Goal: Contribute content: Contribute content

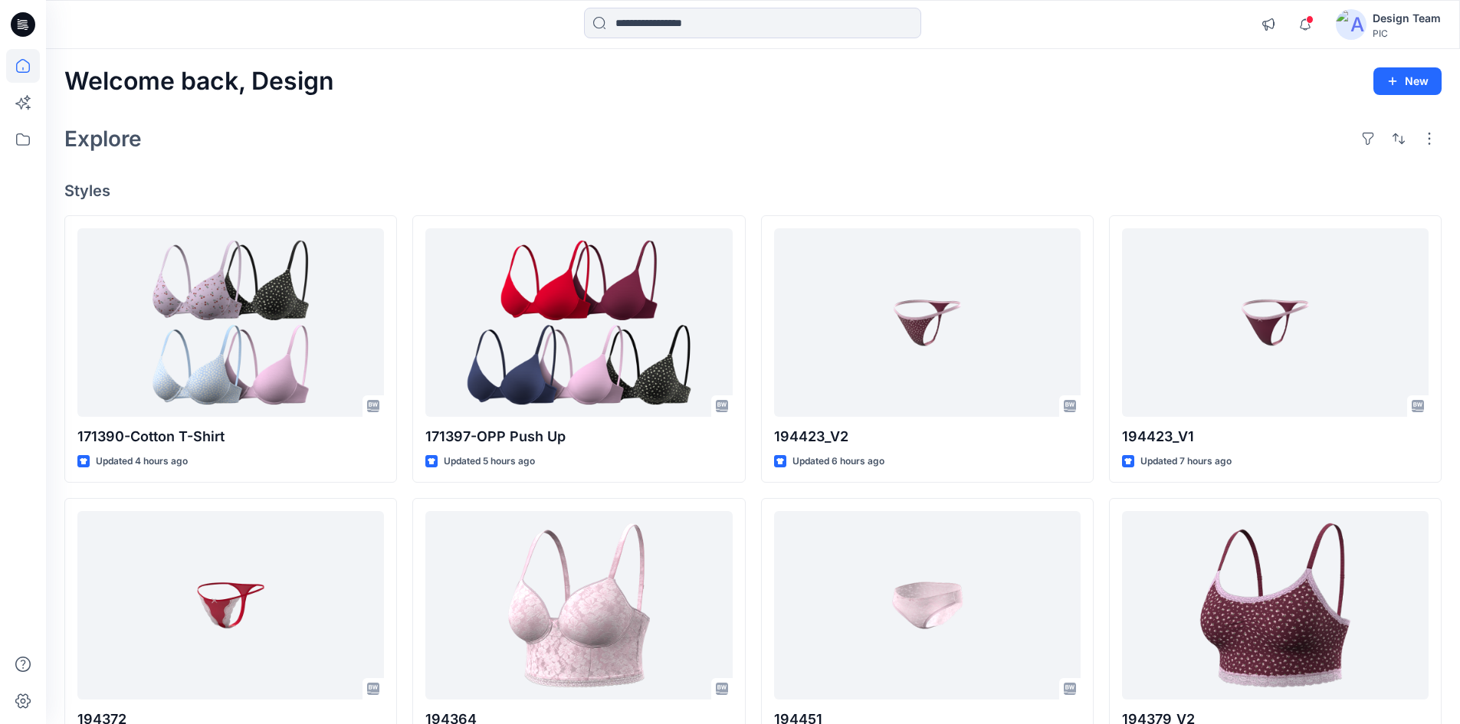
scroll to position [398, 0]
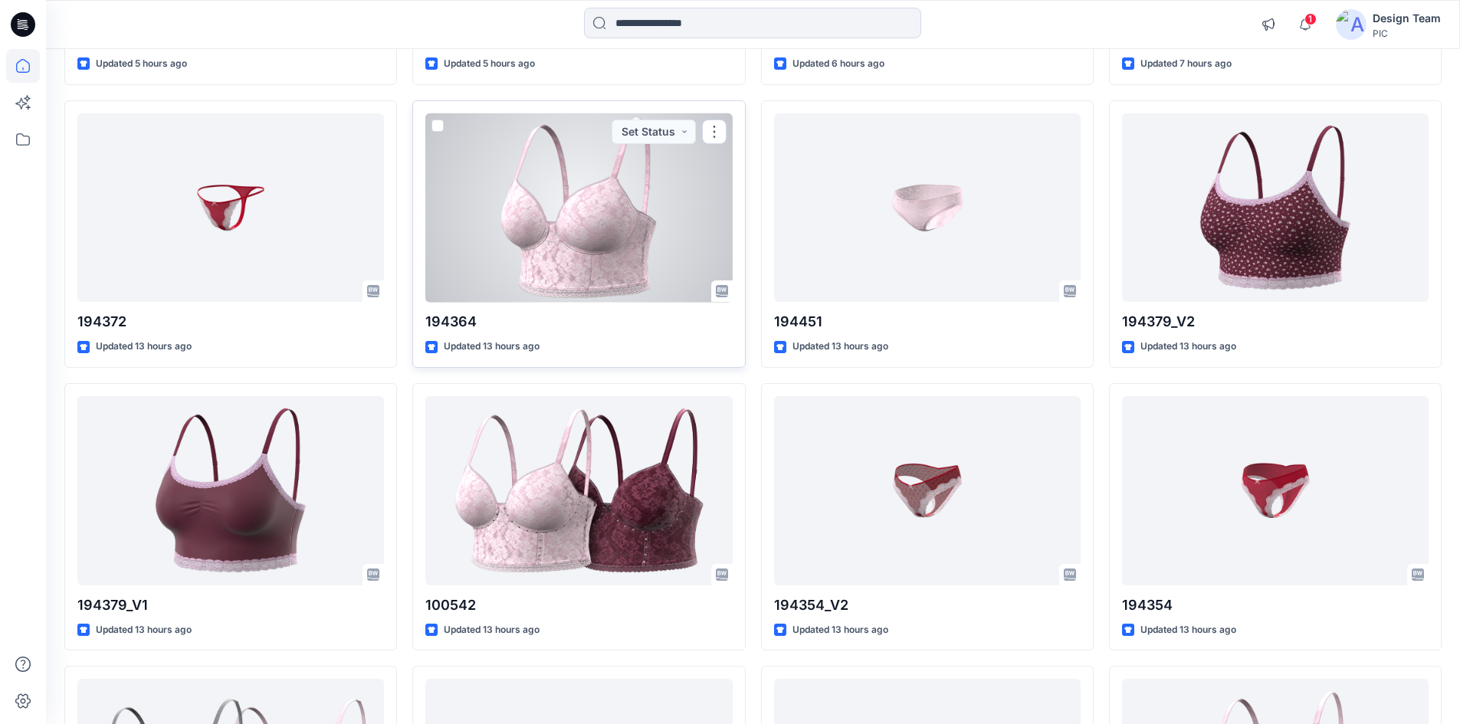
click at [573, 261] on div at bounding box center [578, 207] width 307 height 189
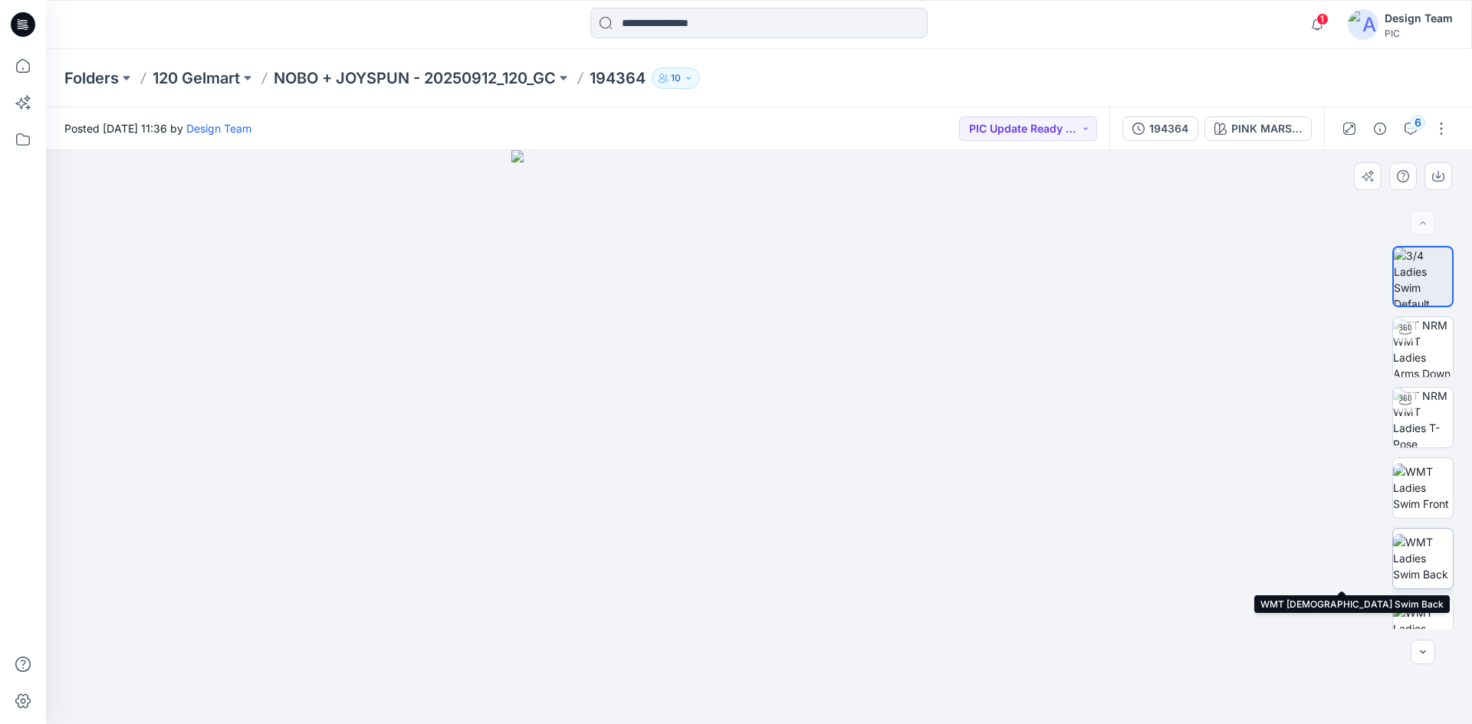
click at [1429, 573] on img at bounding box center [1423, 558] width 60 height 48
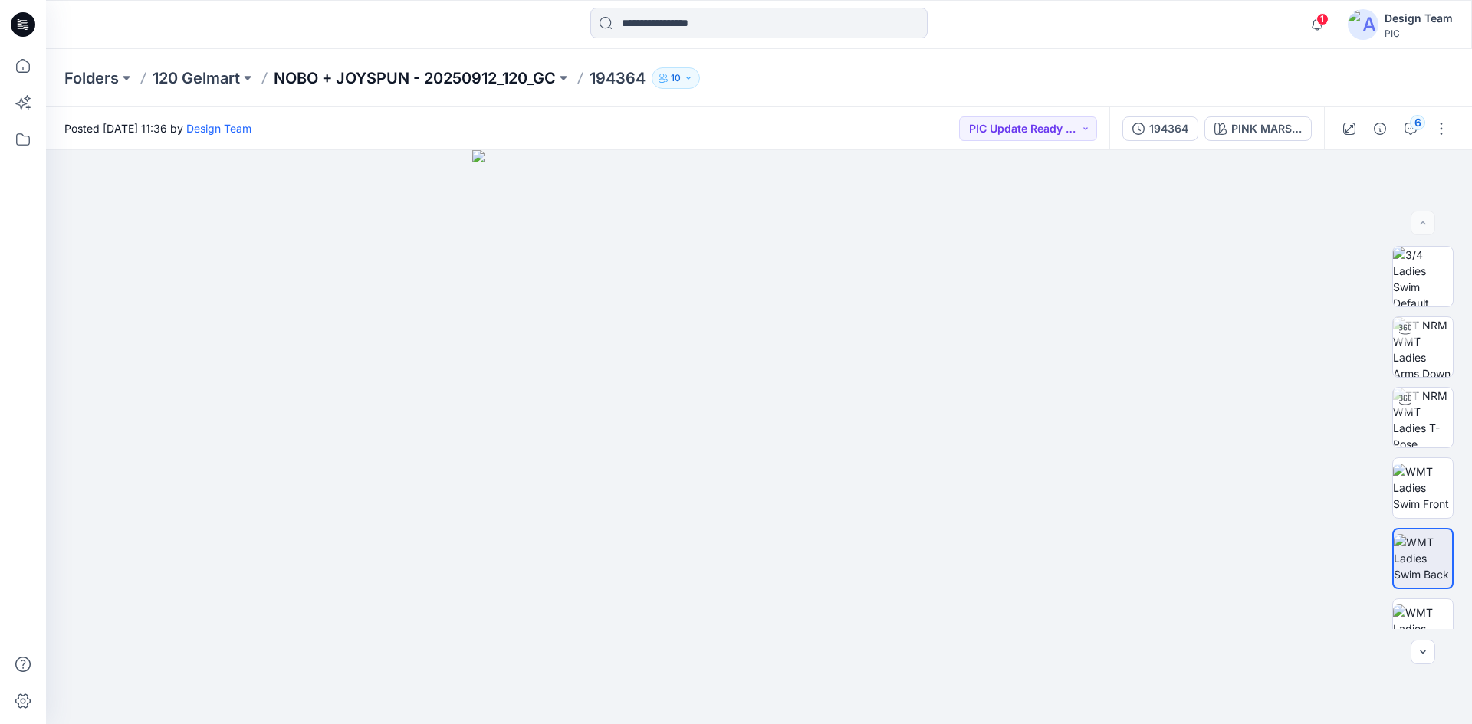
click at [484, 77] on p "NOBO + JOYSPUN - 20250912_120_GC" at bounding box center [415, 77] width 282 height 21
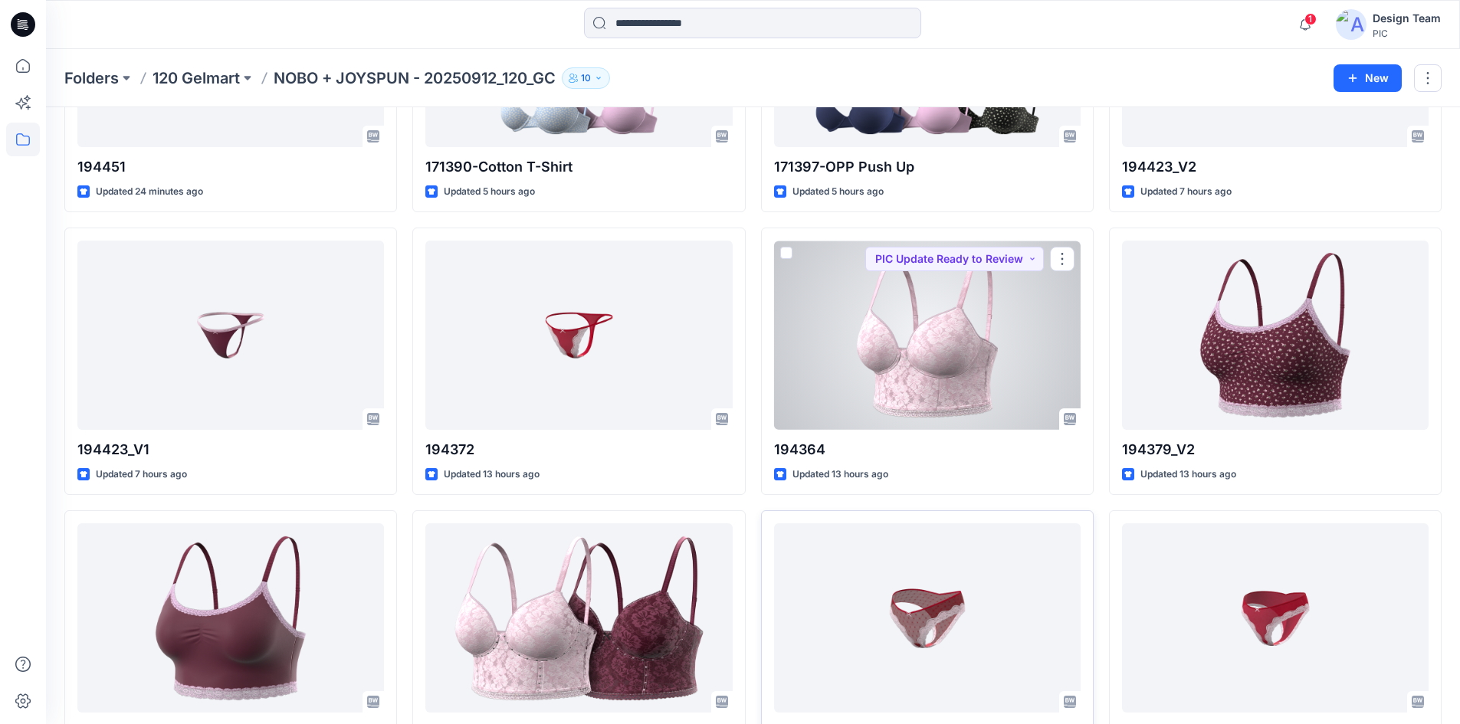
scroll to position [230, 0]
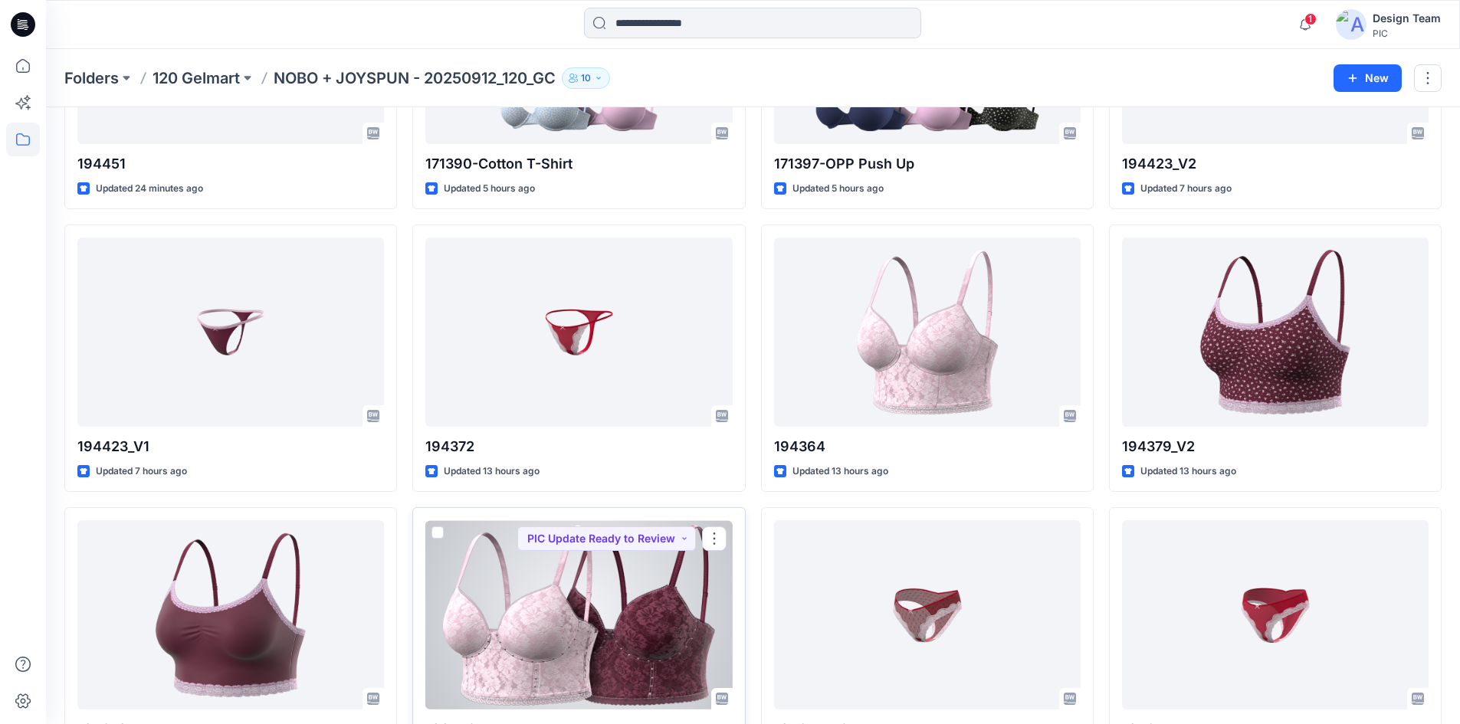
click at [569, 603] on div at bounding box center [578, 614] width 307 height 189
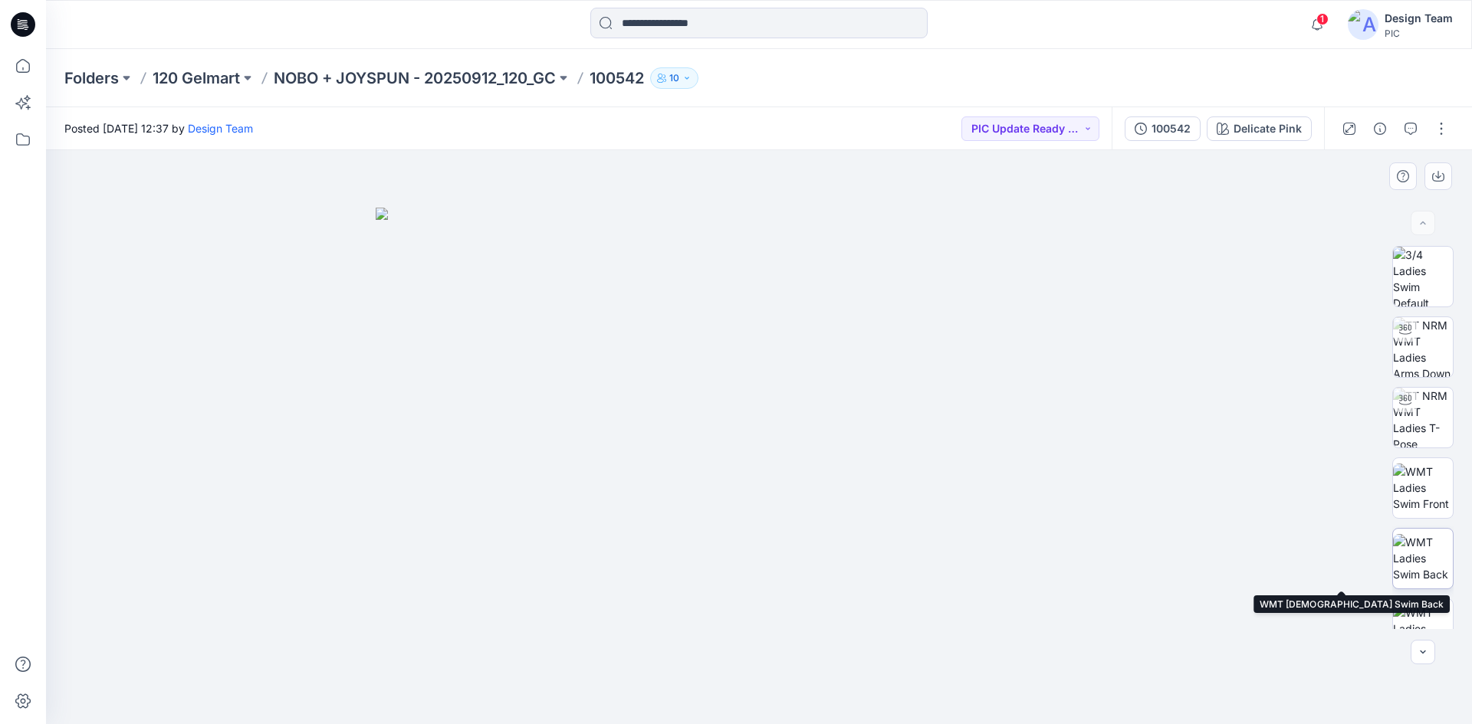
click at [1413, 567] on img at bounding box center [1423, 558] width 60 height 48
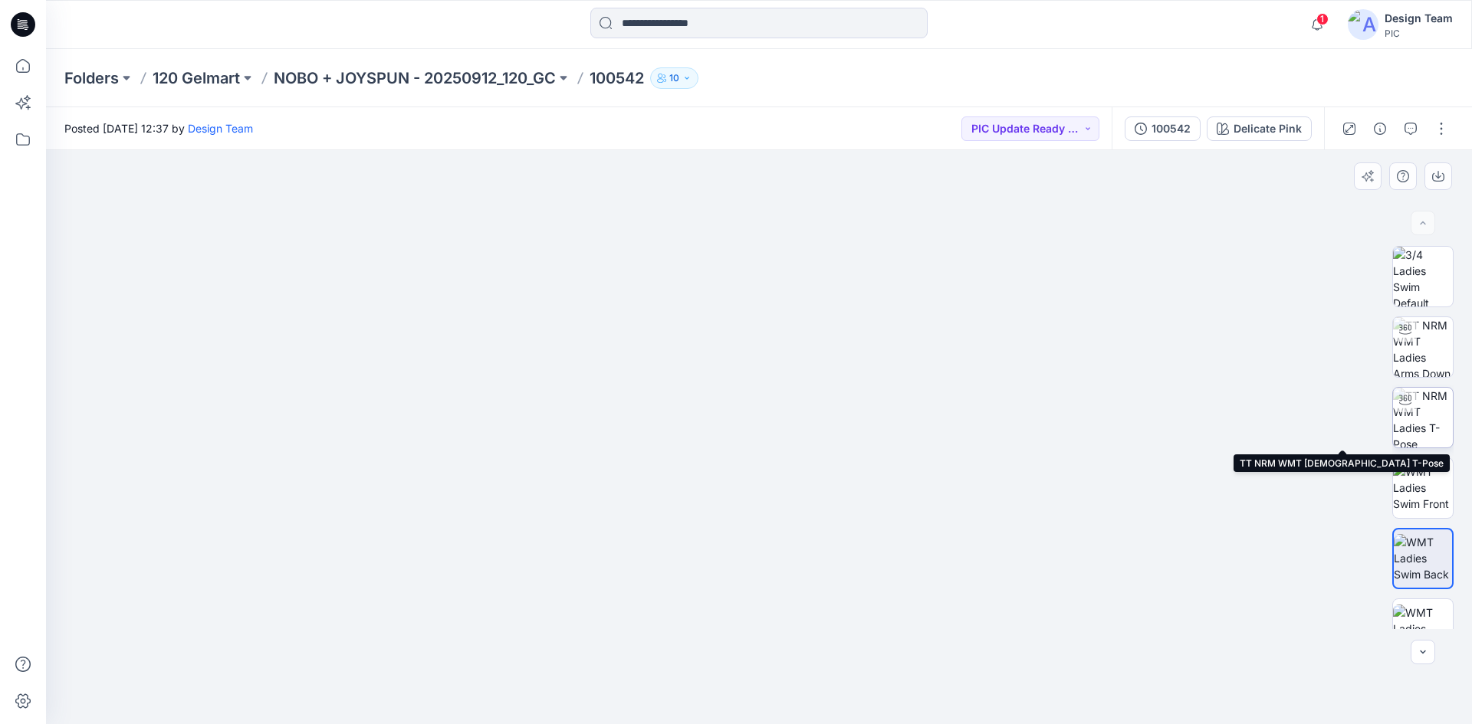
click at [1422, 425] on img at bounding box center [1423, 418] width 60 height 60
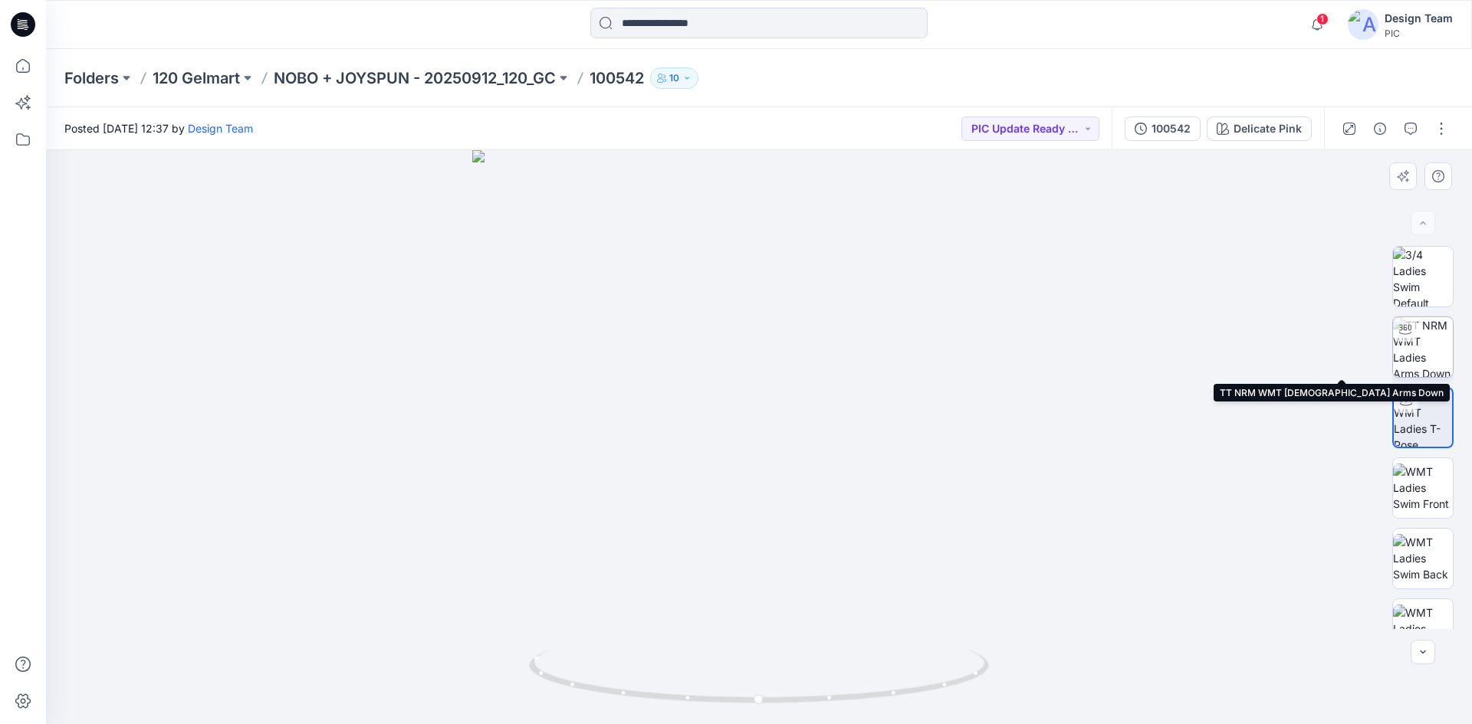
click at [1409, 360] on img at bounding box center [1423, 347] width 60 height 60
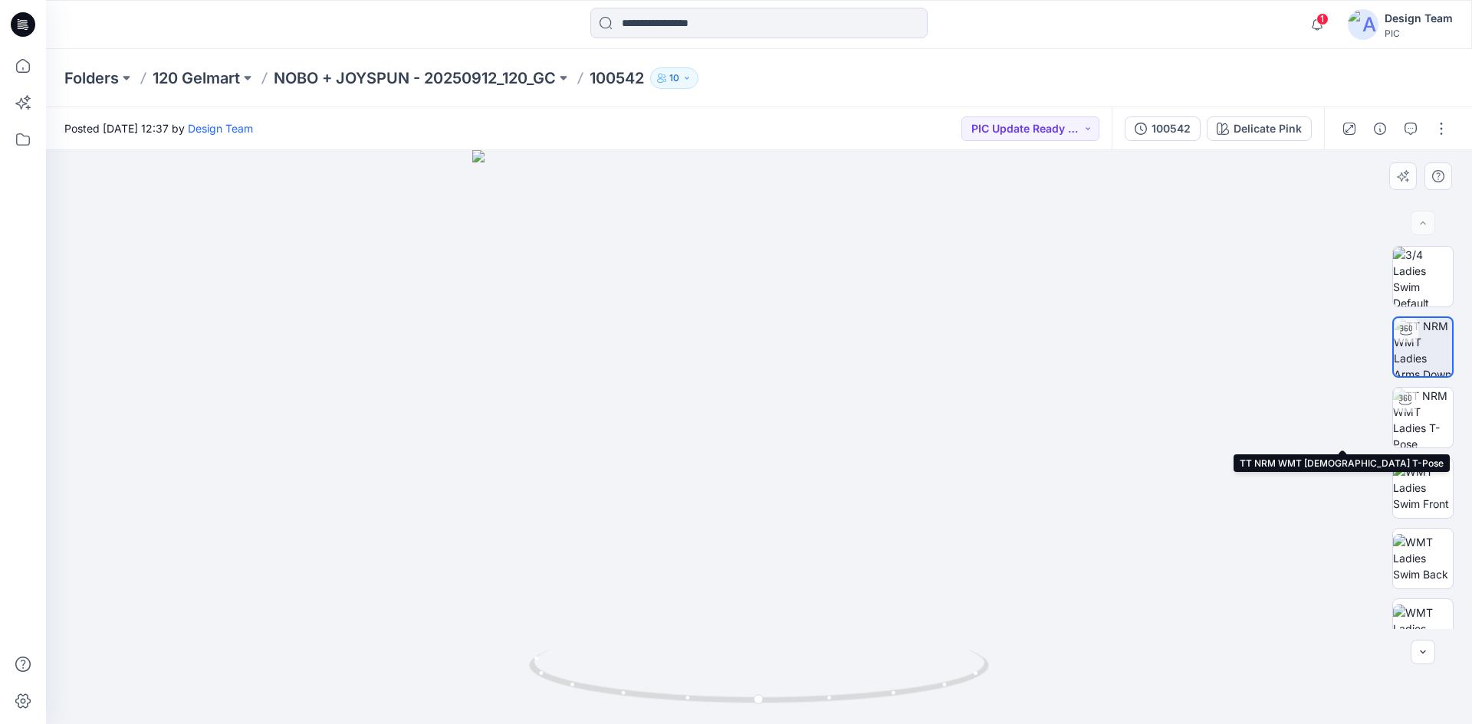
click at [1432, 365] on img at bounding box center [1422, 347] width 58 height 58
drag, startPoint x: 930, startPoint y: 689, endPoint x: 705, endPoint y: 655, distance: 227.8
click at [705, 655] on icon at bounding box center [761, 678] width 464 height 57
click at [513, 86] on p "NOBO + JOYSPUN - 20250912_120_GC" at bounding box center [415, 77] width 282 height 21
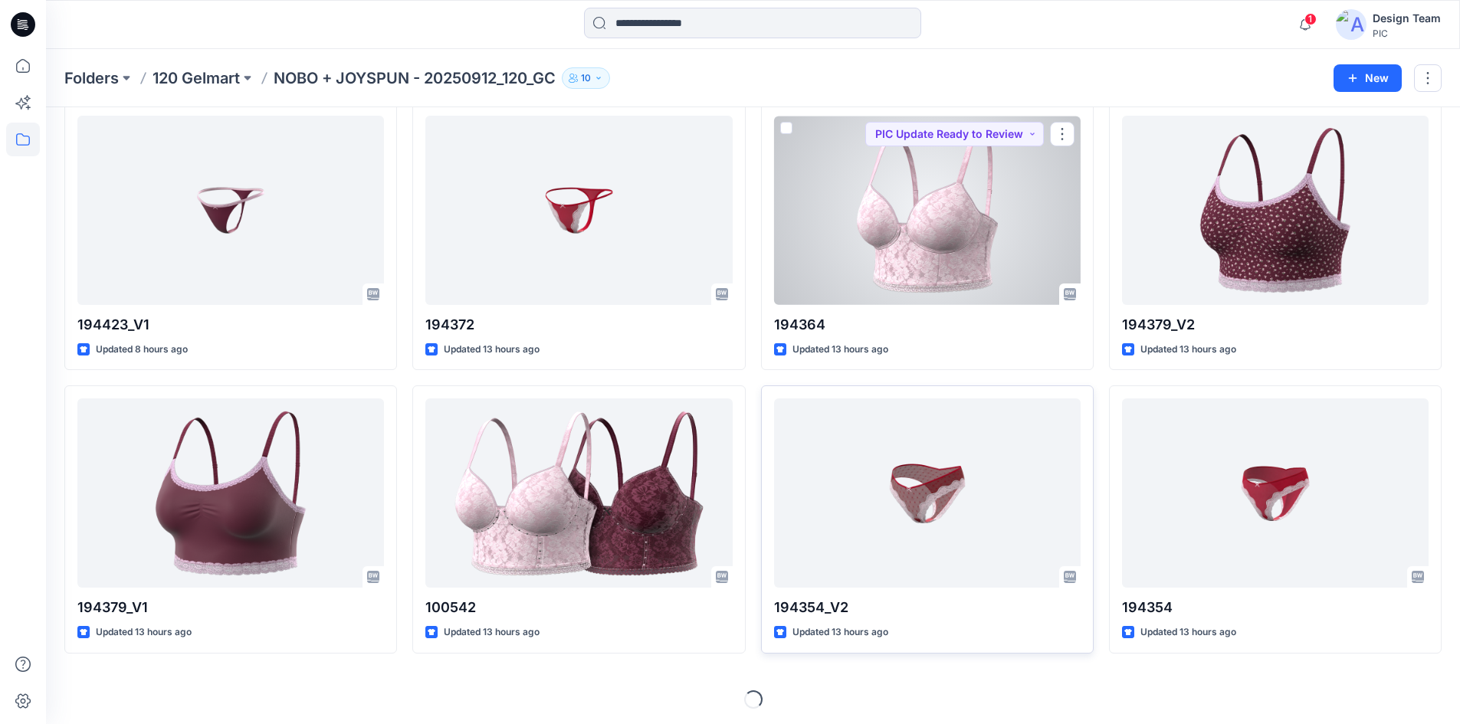
scroll to position [355, 0]
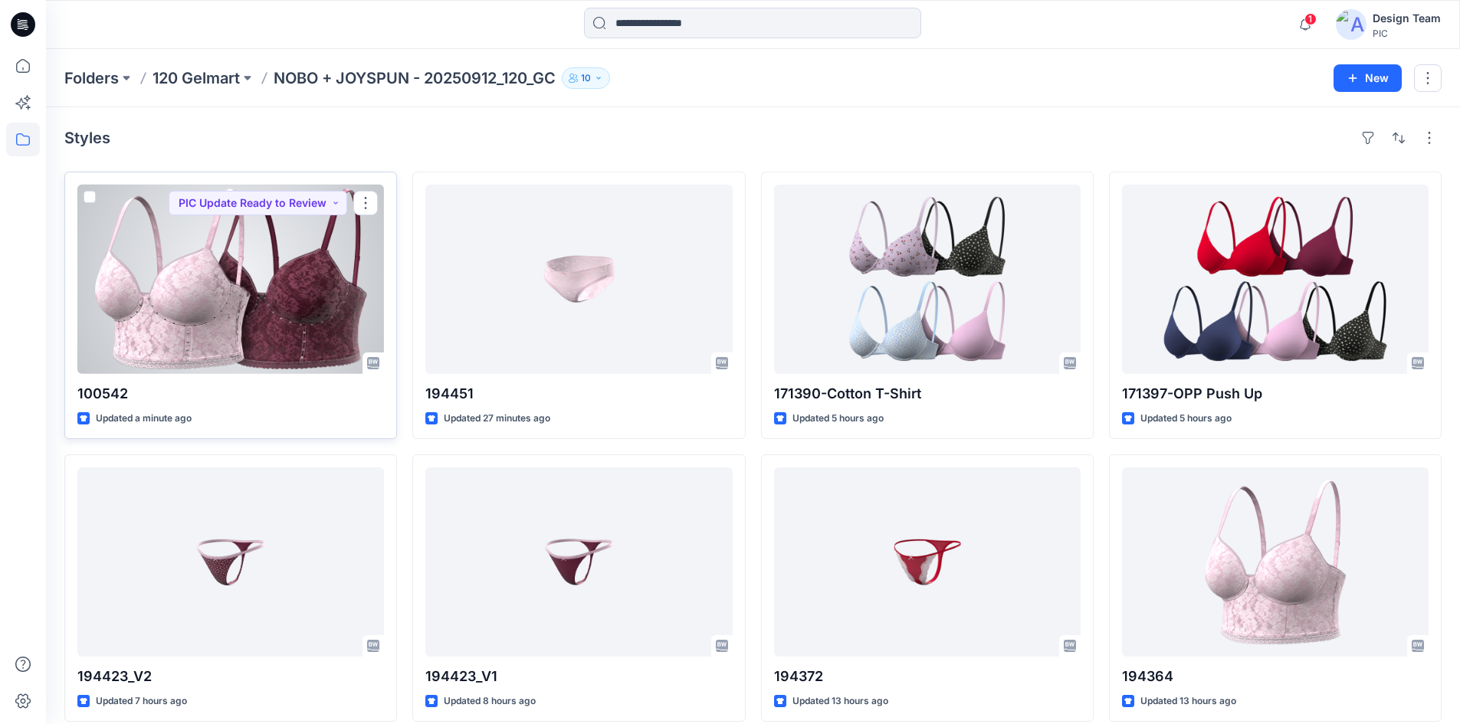
click at [253, 318] on div at bounding box center [230, 279] width 307 height 189
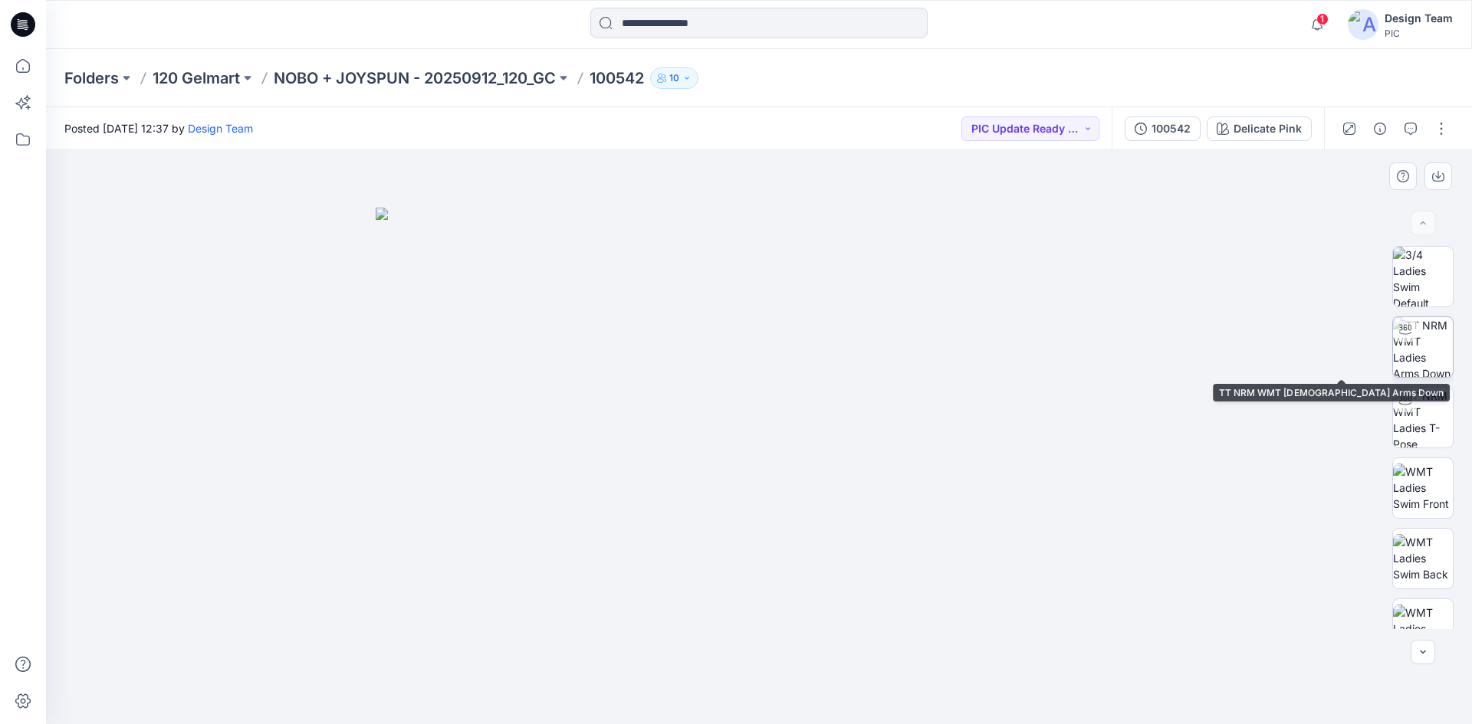
click at [1422, 359] on img at bounding box center [1423, 347] width 60 height 60
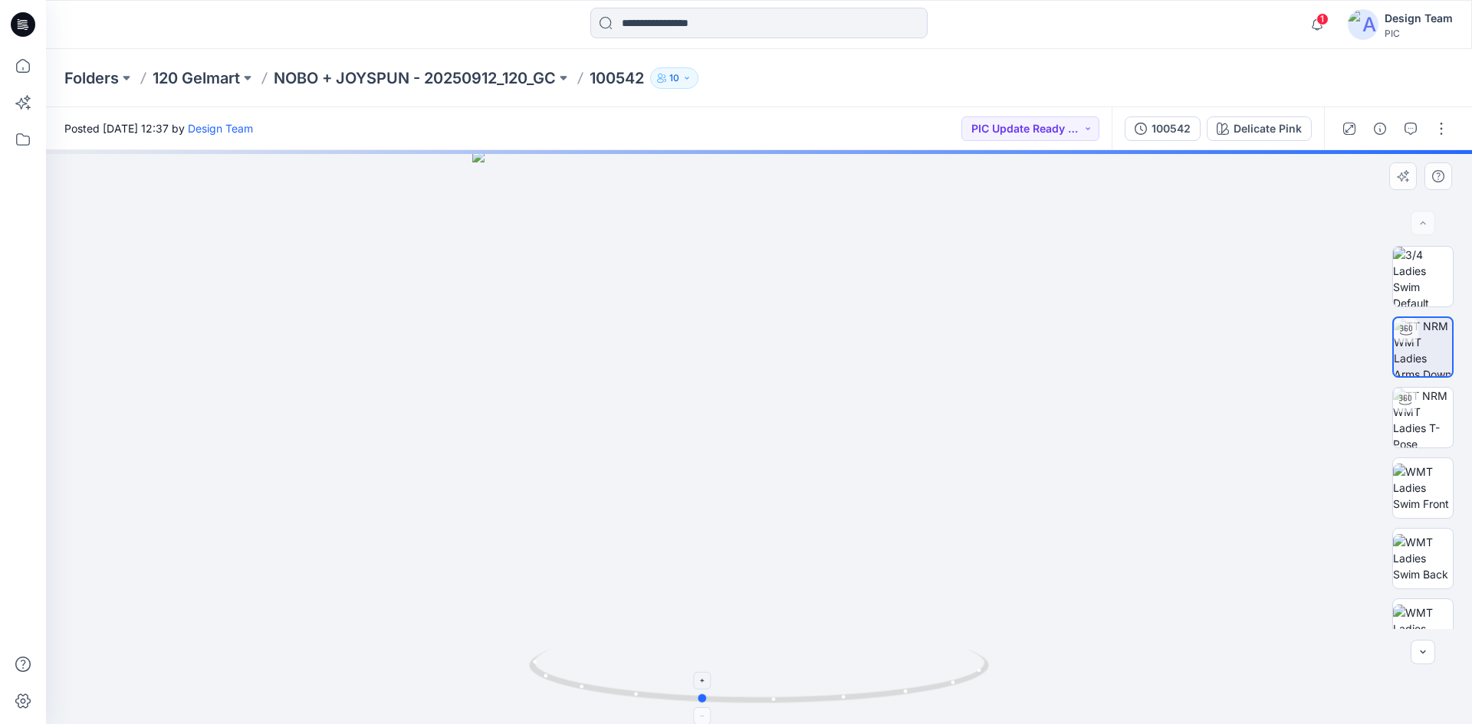
drag, startPoint x: 768, startPoint y: 701, endPoint x: 713, endPoint y: 668, distance: 64.7
click at [713, 668] on icon at bounding box center [761, 678] width 464 height 57
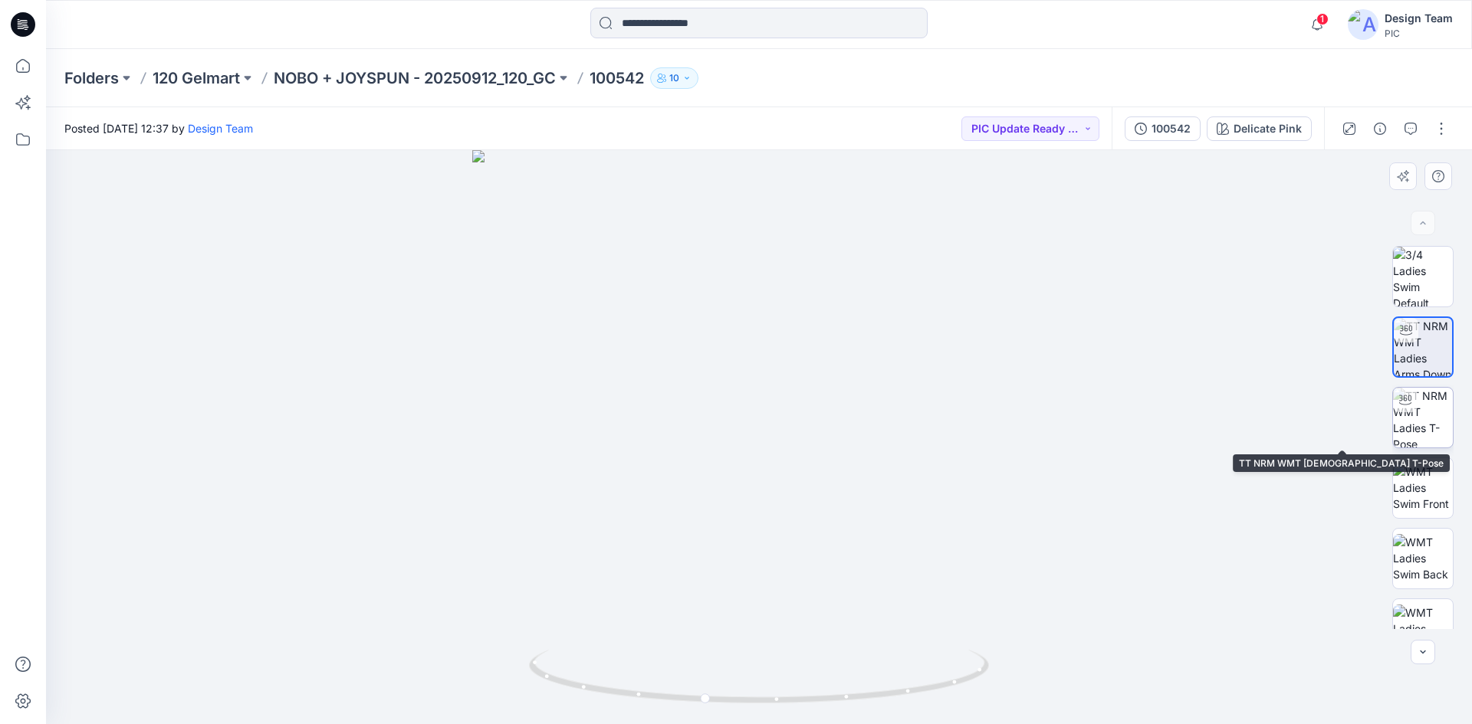
click at [1417, 414] on img at bounding box center [1423, 418] width 60 height 60
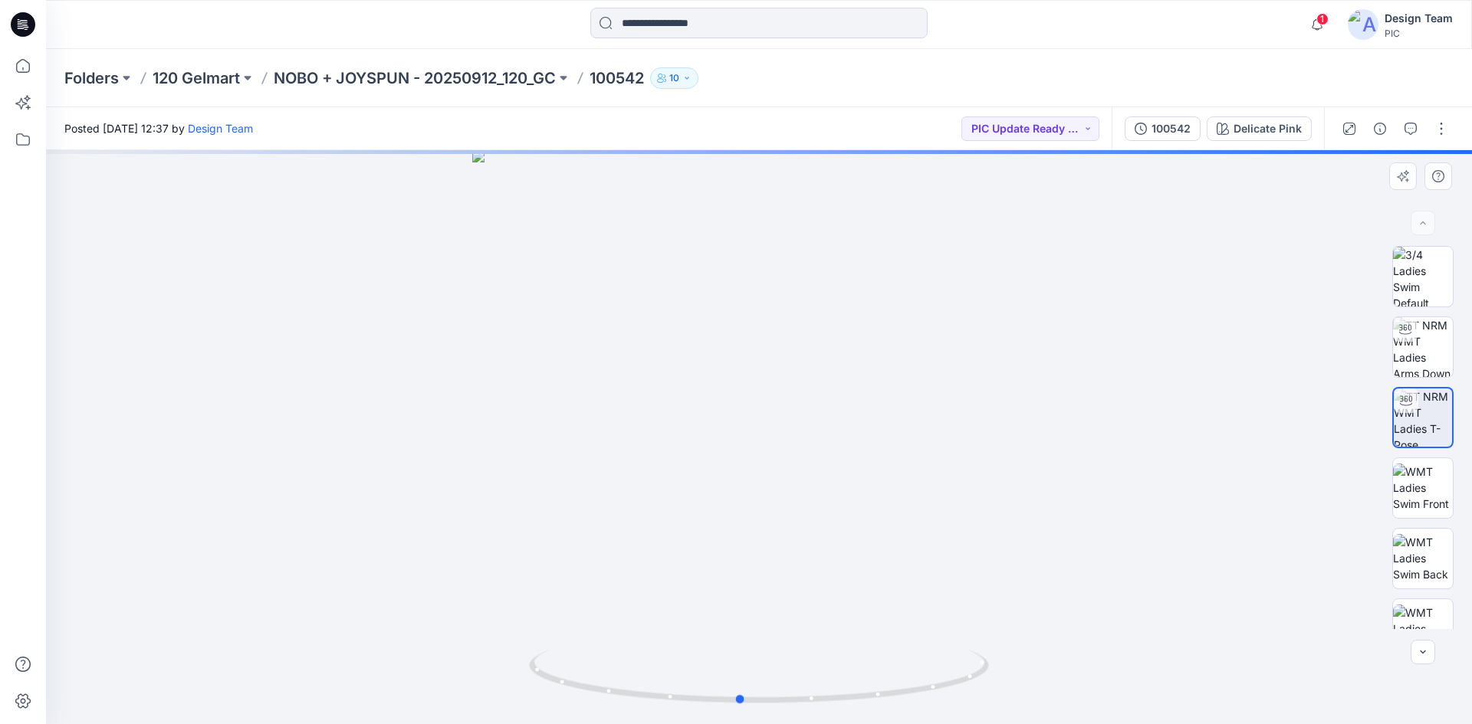
drag, startPoint x: 809, startPoint y: 701, endPoint x: 994, endPoint y: 589, distance: 216.6
click at [907, 657] on icon at bounding box center [761, 678] width 464 height 57
click at [1434, 344] on img at bounding box center [1423, 347] width 60 height 60
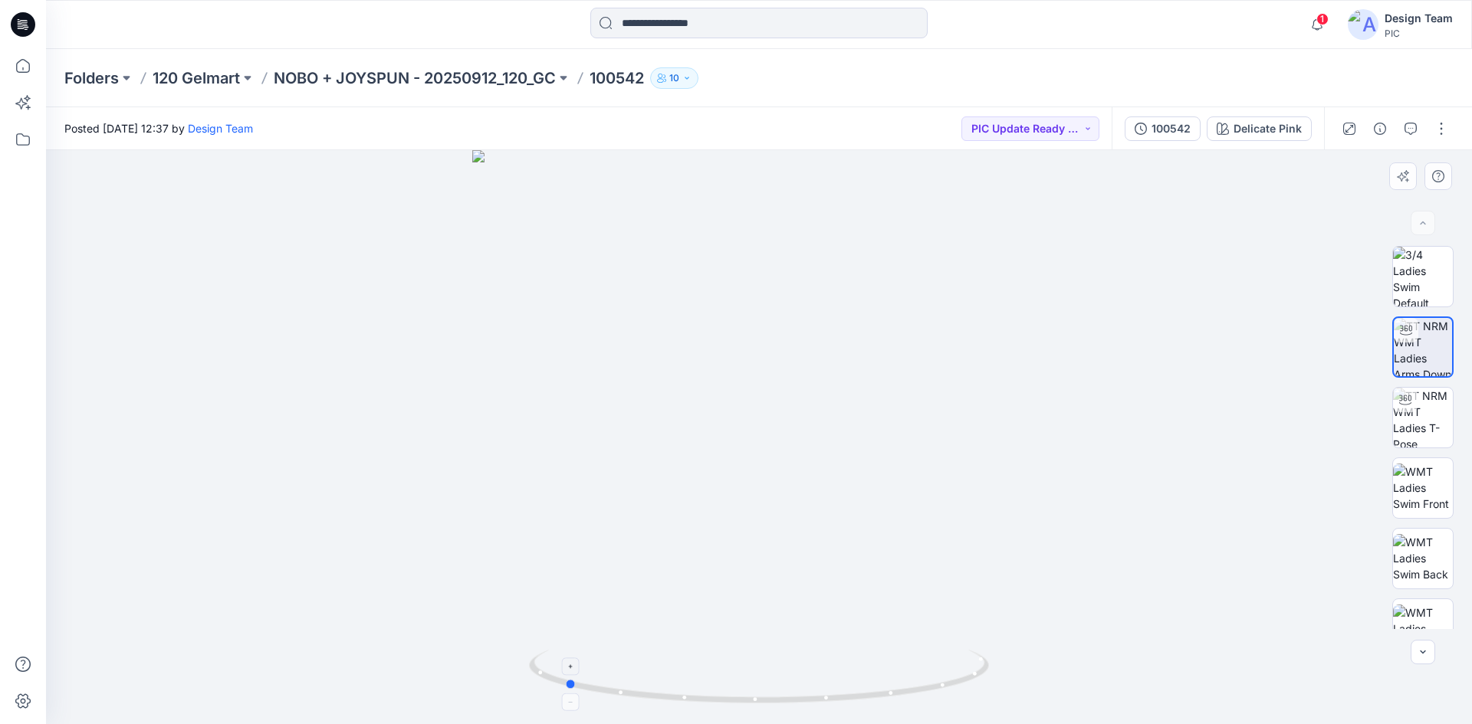
drag, startPoint x: 881, startPoint y: 698, endPoint x: 648, endPoint y: 680, distance: 233.0
click at [686, 683] on icon at bounding box center [761, 678] width 464 height 57
click at [488, 84] on p "NOBO + JOYSPUN - 20250912_120_GC" at bounding box center [415, 77] width 282 height 21
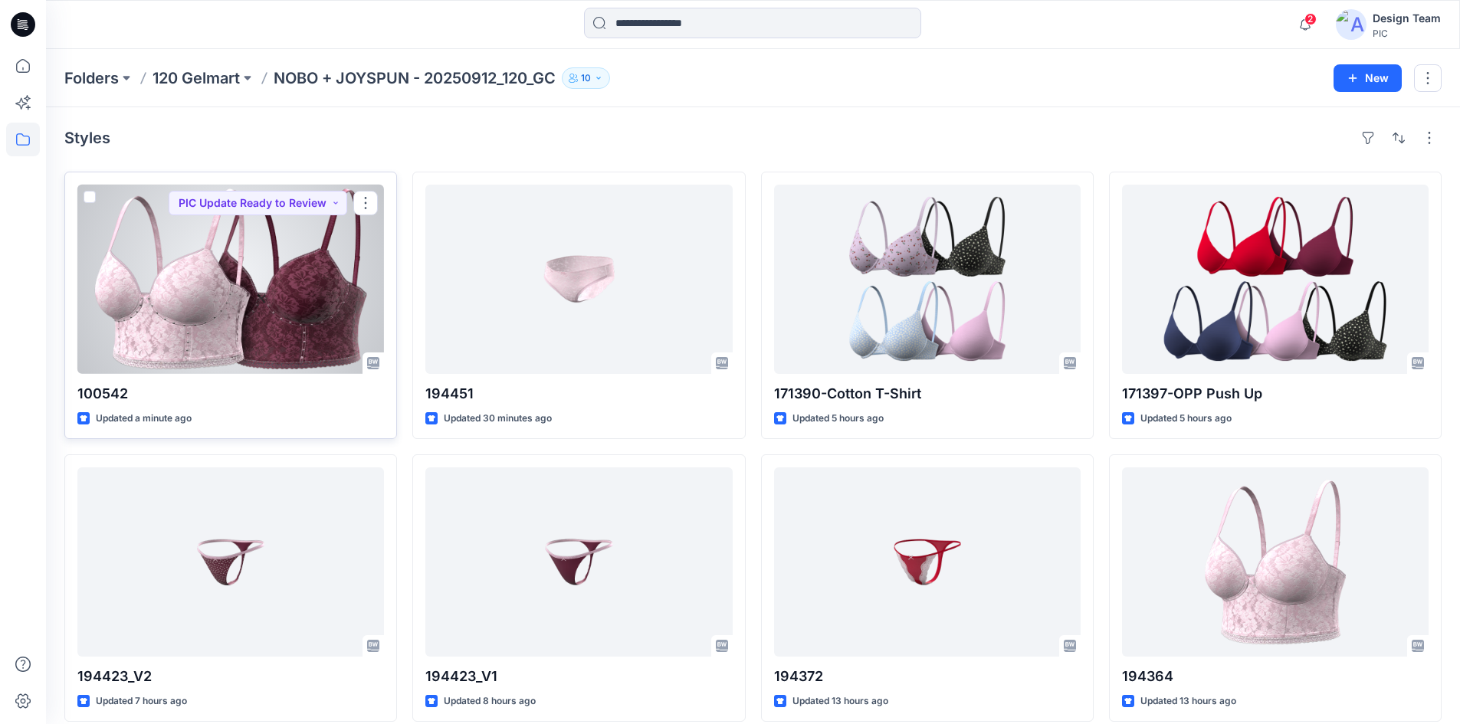
click at [218, 313] on div at bounding box center [230, 279] width 307 height 189
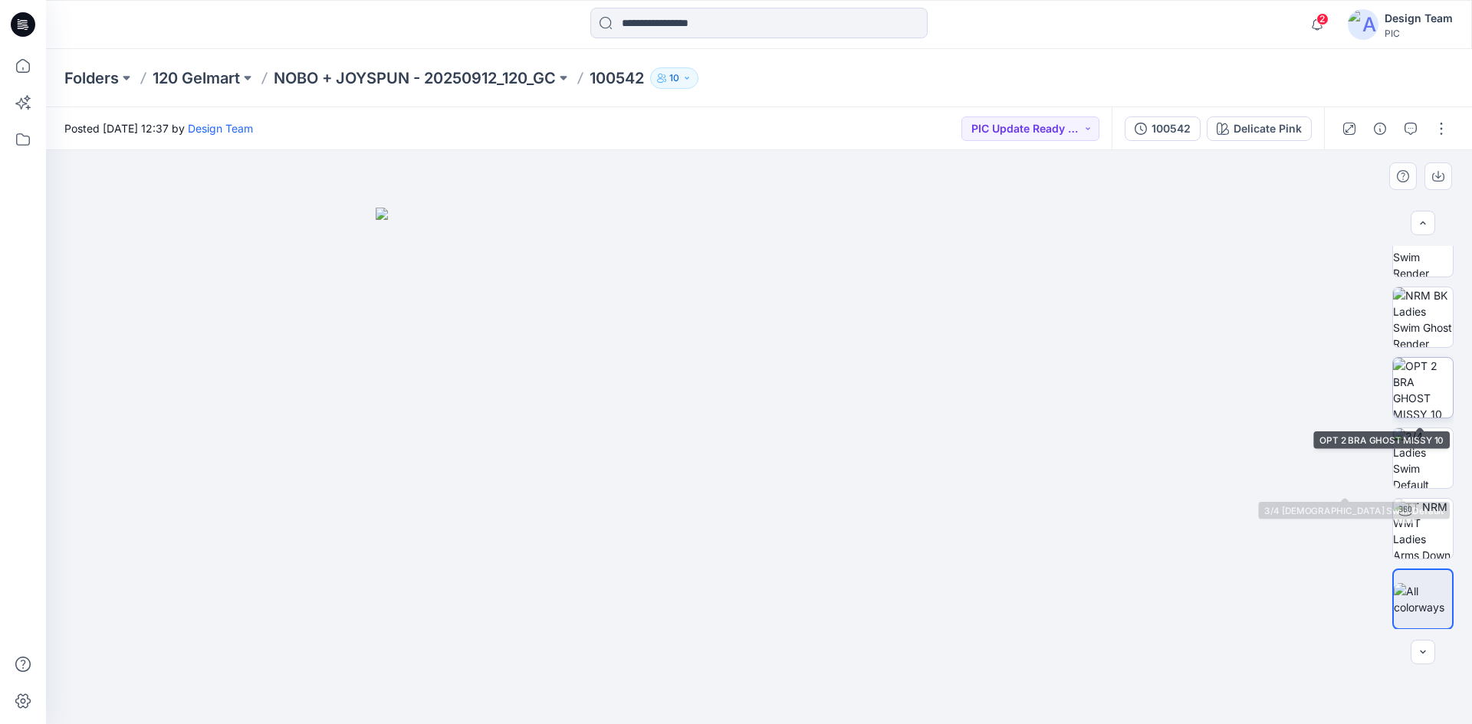
scroll to position [524, 0]
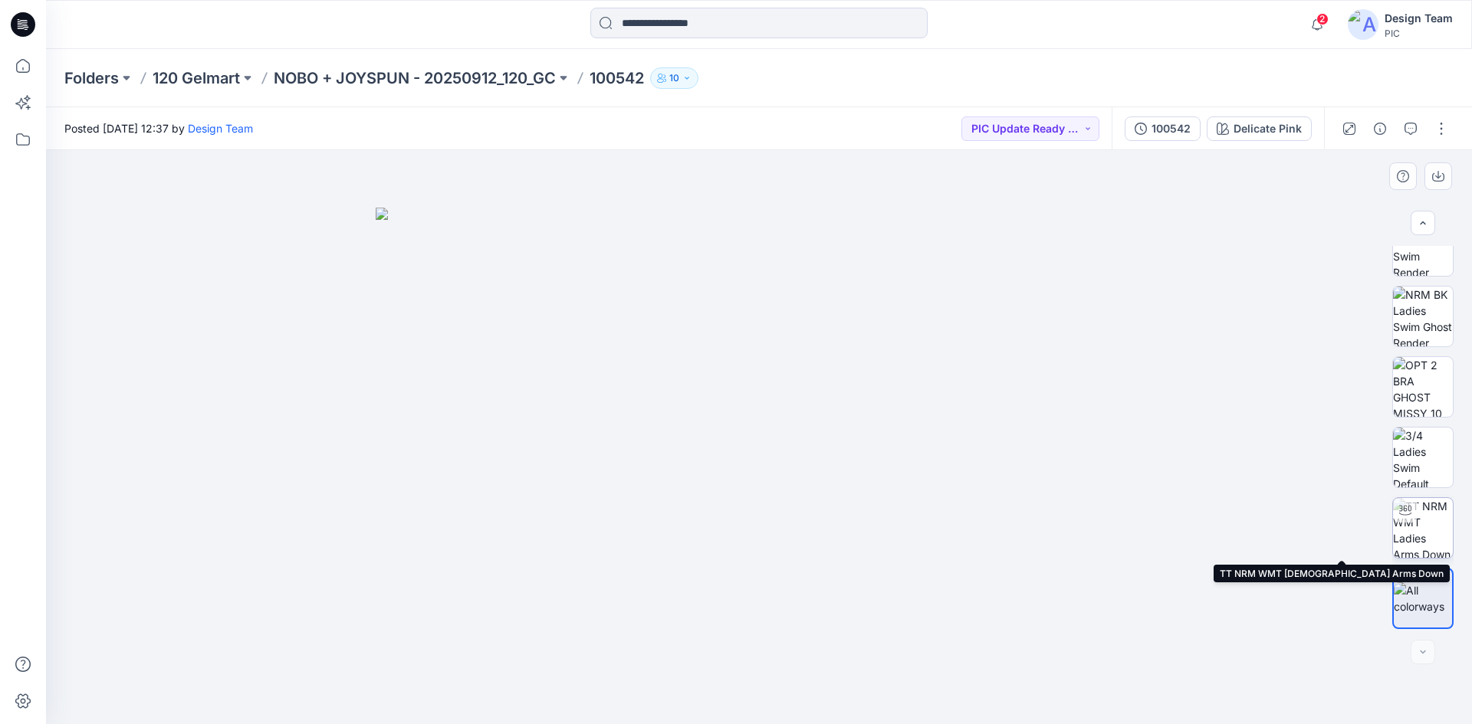
click at [1410, 533] on img at bounding box center [1423, 528] width 60 height 60
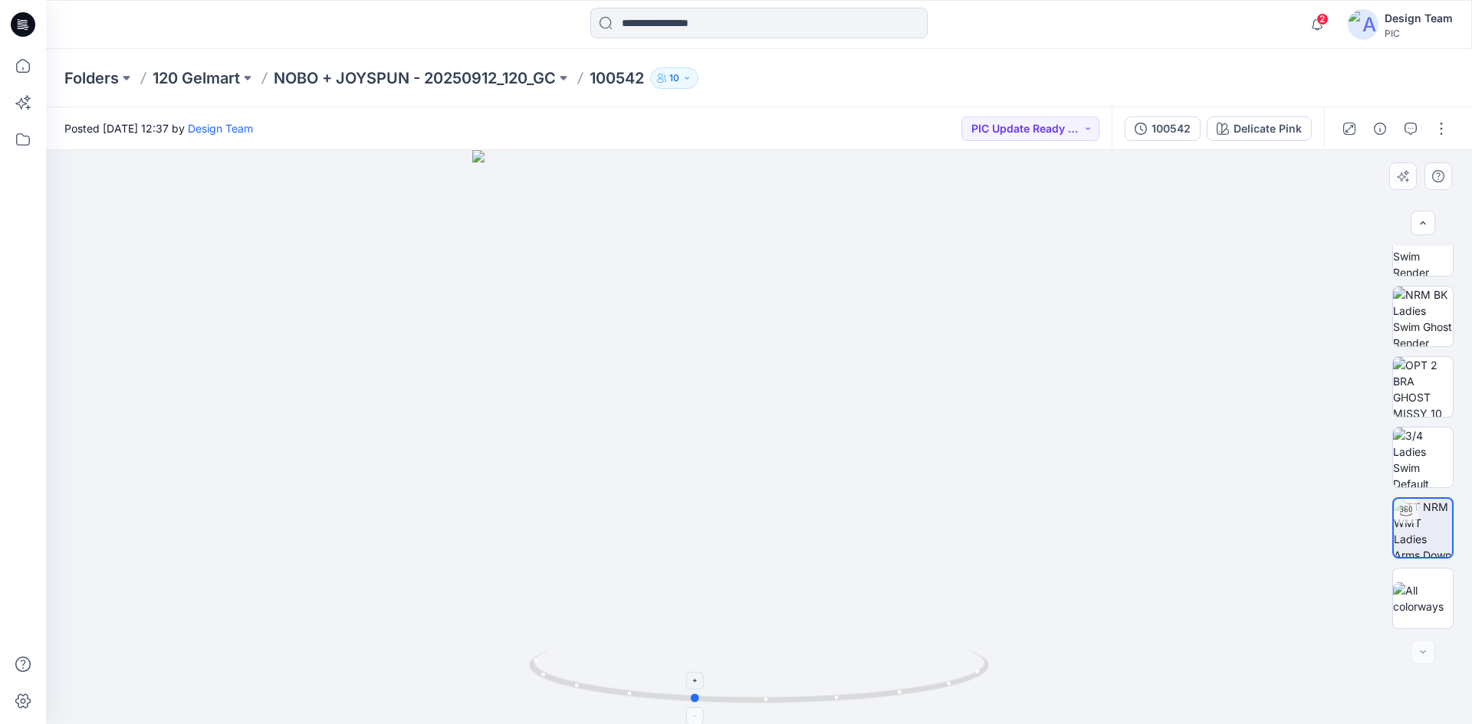
drag, startPoint x: 845, startPoint y: 700, endPoint x: 802, endPoint y: 666, distance: 54.6
click at [802, 666] on icon at bounding box center [761, 678] width 464 height 57
click at [1439, 131] on button "button" at bounding box center [1441, 128] width 25 height 25
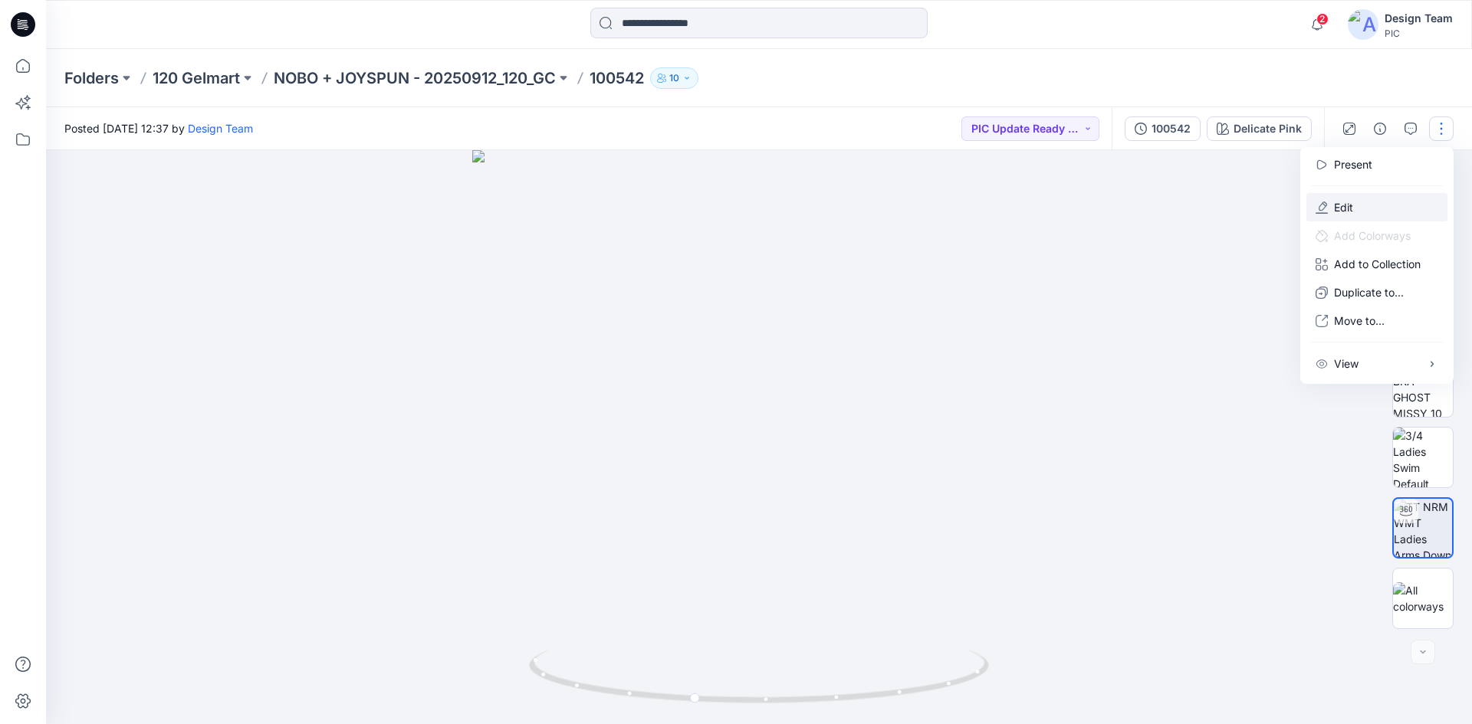
click at [1364, 206] on button "Edit" at bounding box center [1376, 207] width 141 height 28
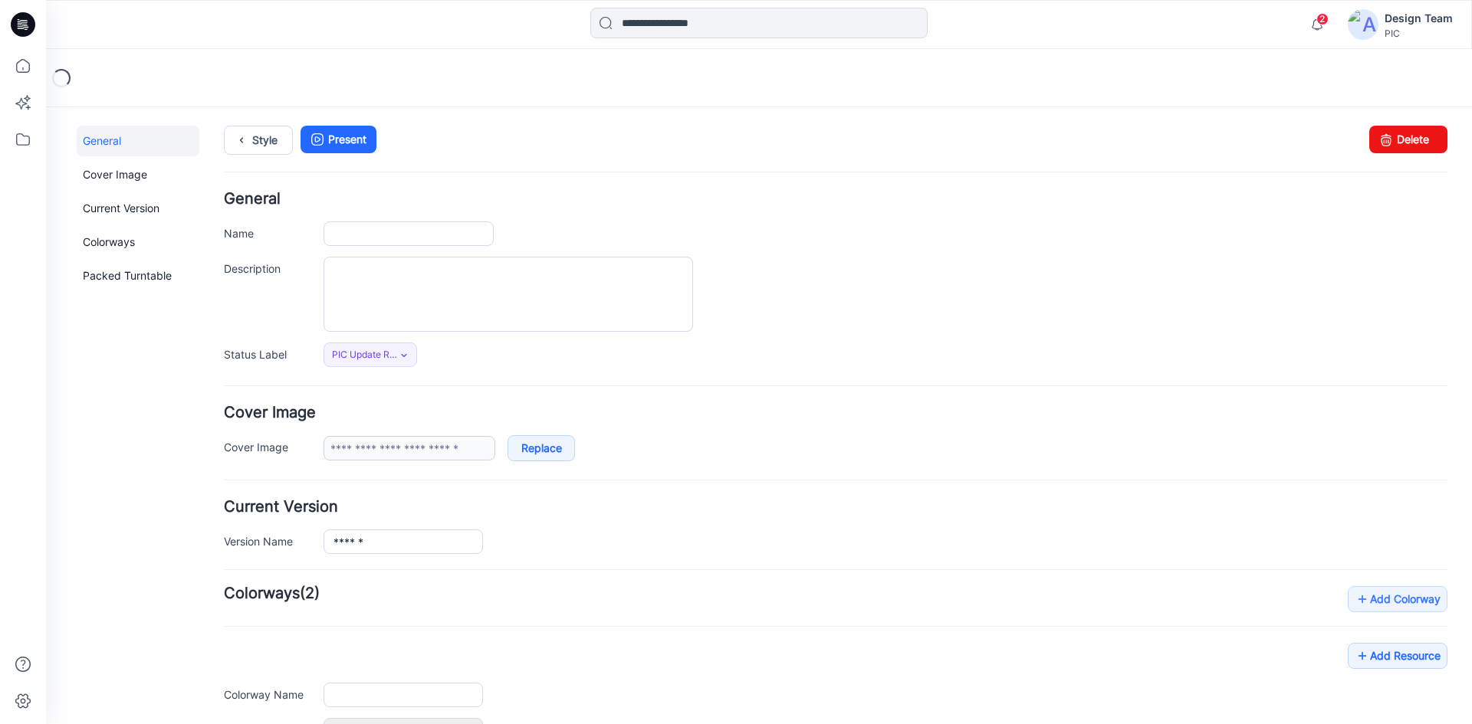
type input "******"
type input "**********"
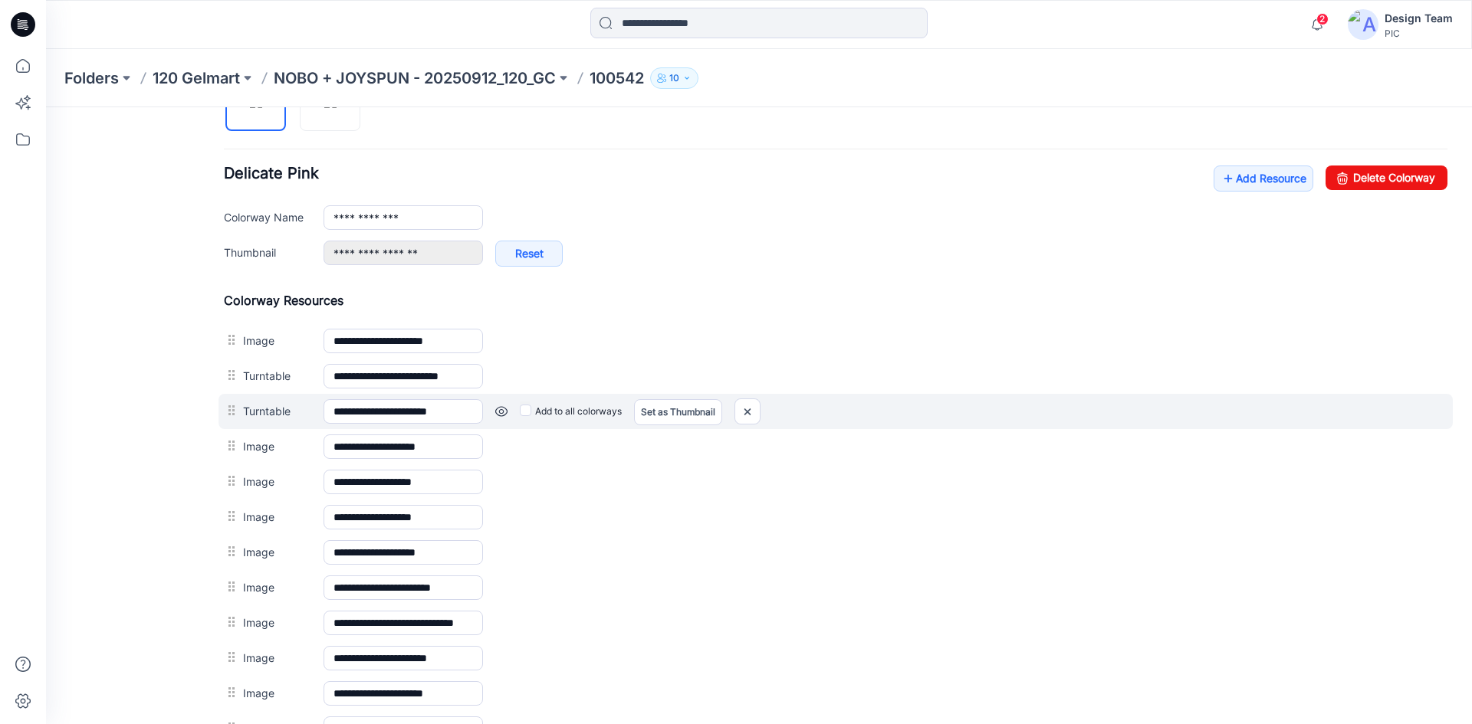
scroll to position [690, 0]
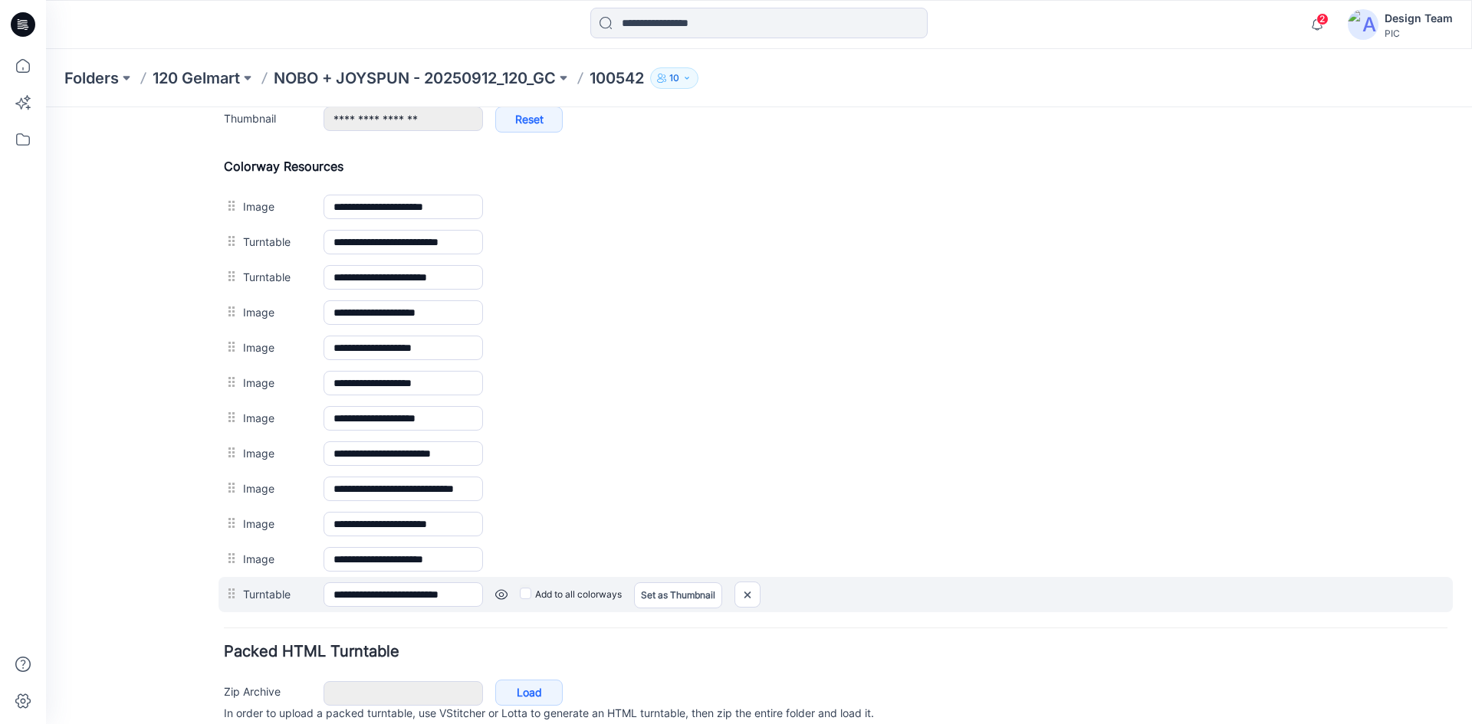
click at [497, 596] on link at bounding box center [501, 595] width 12 height 12
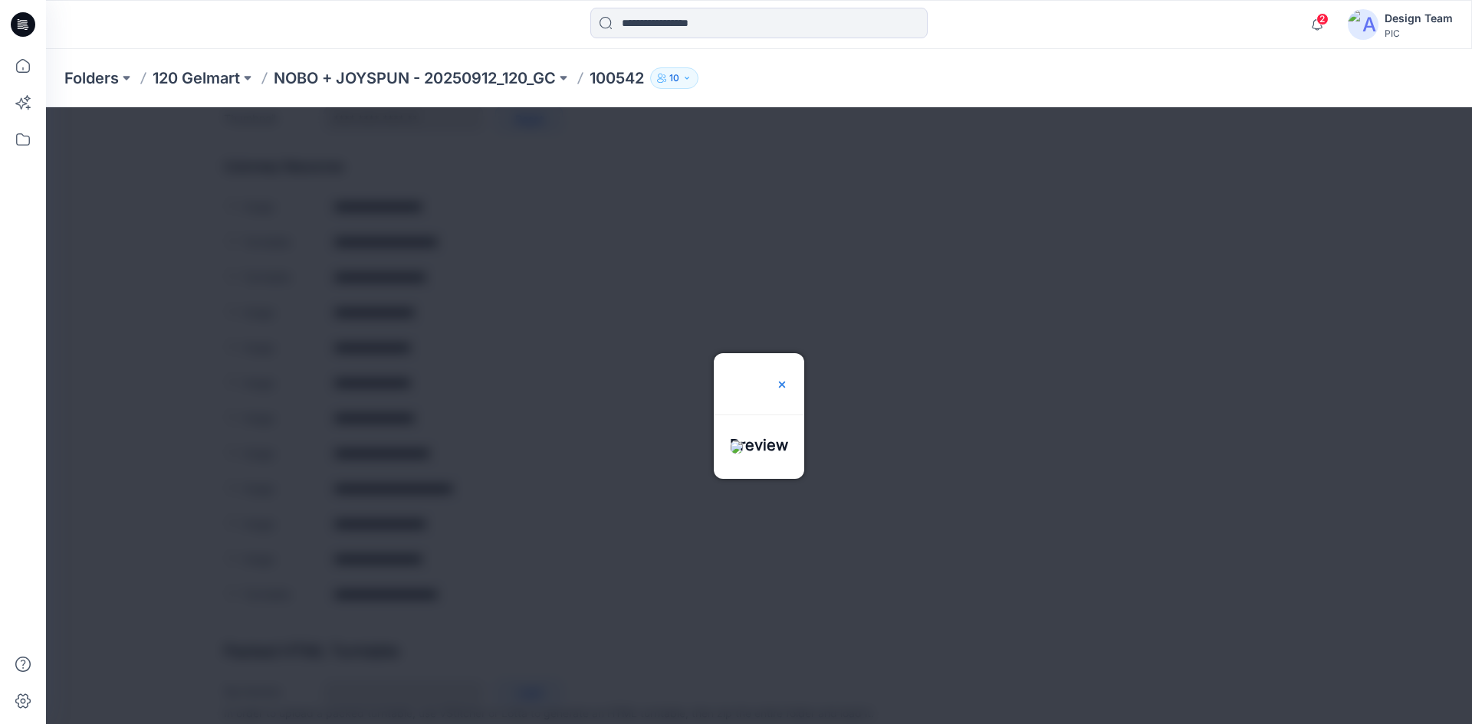
click at [788, 379] on img at bounding box center [782, 385] width 12 height 12
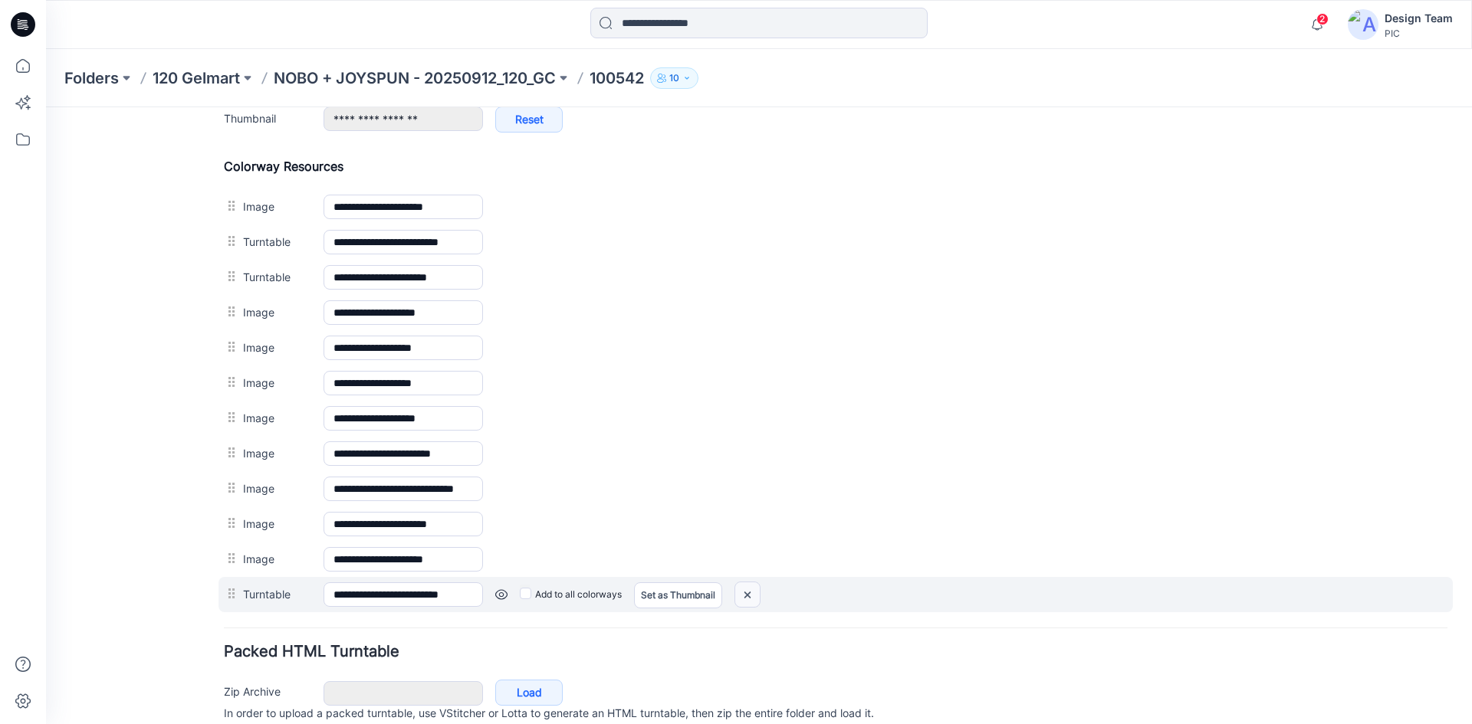
click at [750, 592] on img at bounding box center [747, 594] width 25 height 25
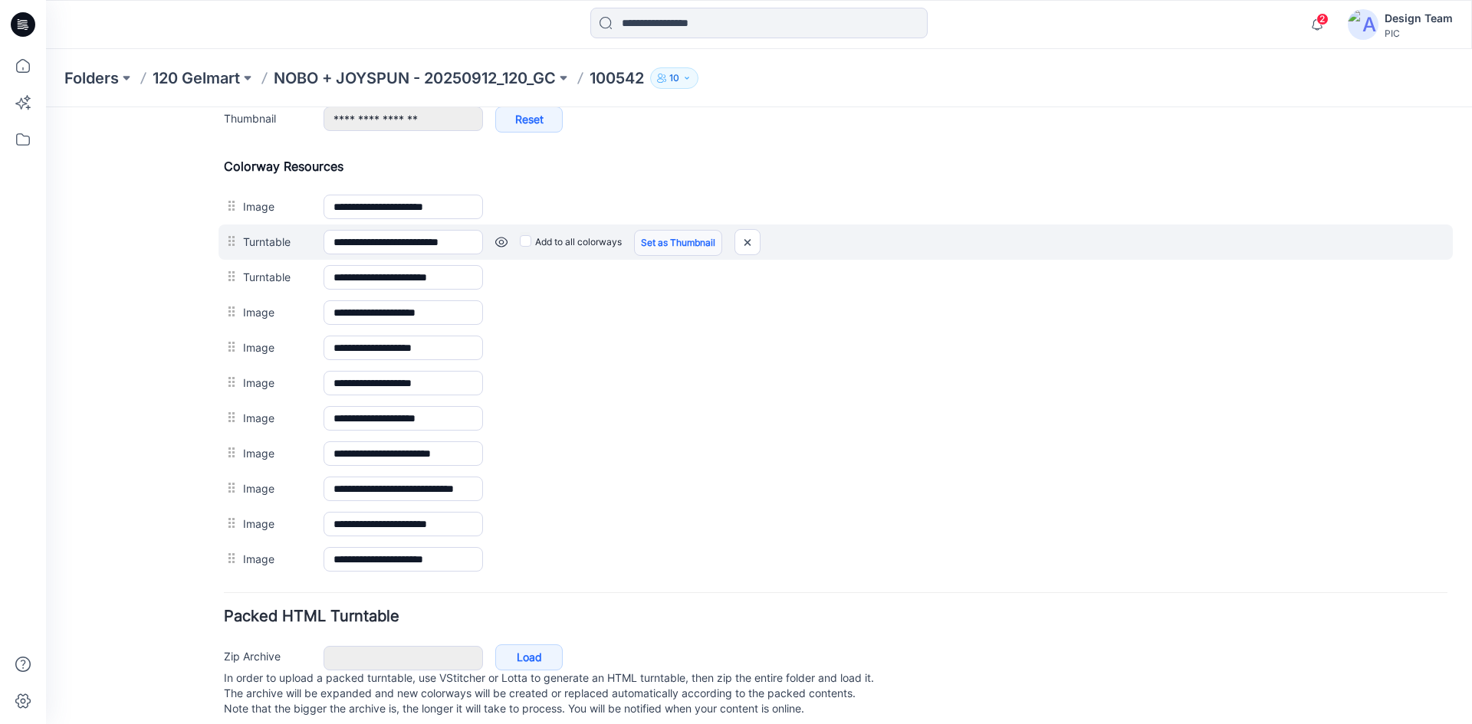
click at [689, 241] on link "Set as Thumbnail" at bounding box center [678, 243] width 88 height 26
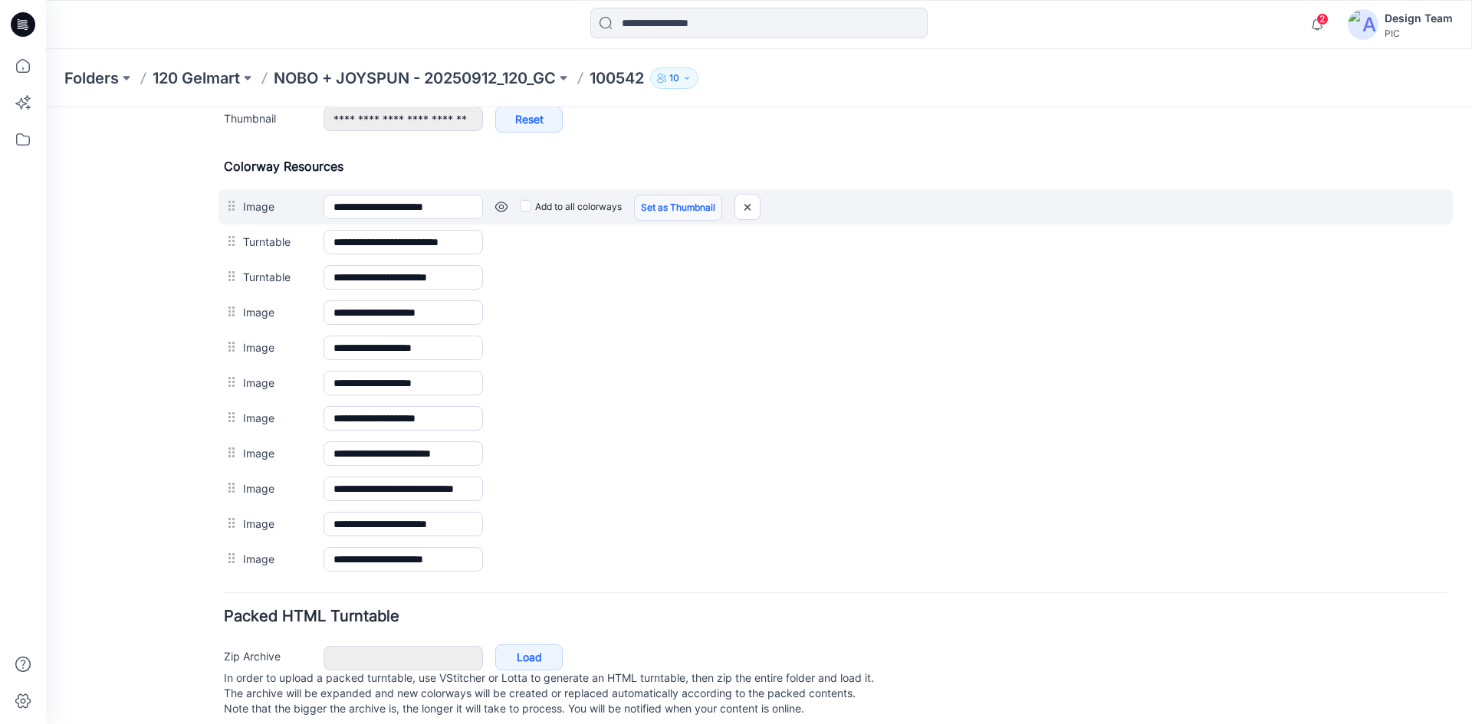
click at [661, 204] on link "Set as Thumbnail" at bounding box center [678, 208] width 88 height 26
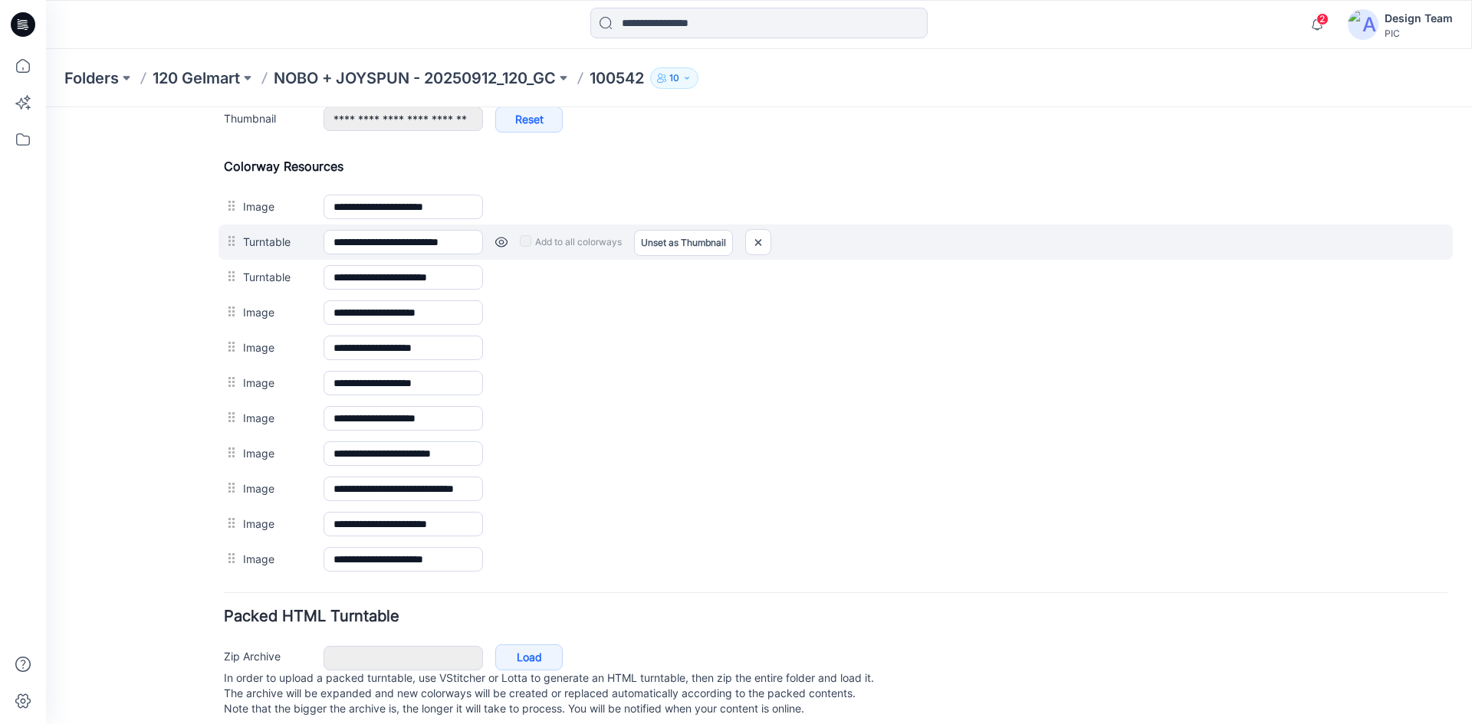
type input "**********"
click at [502, 242] on link at bounding box center [501, 242] width 12 height 12
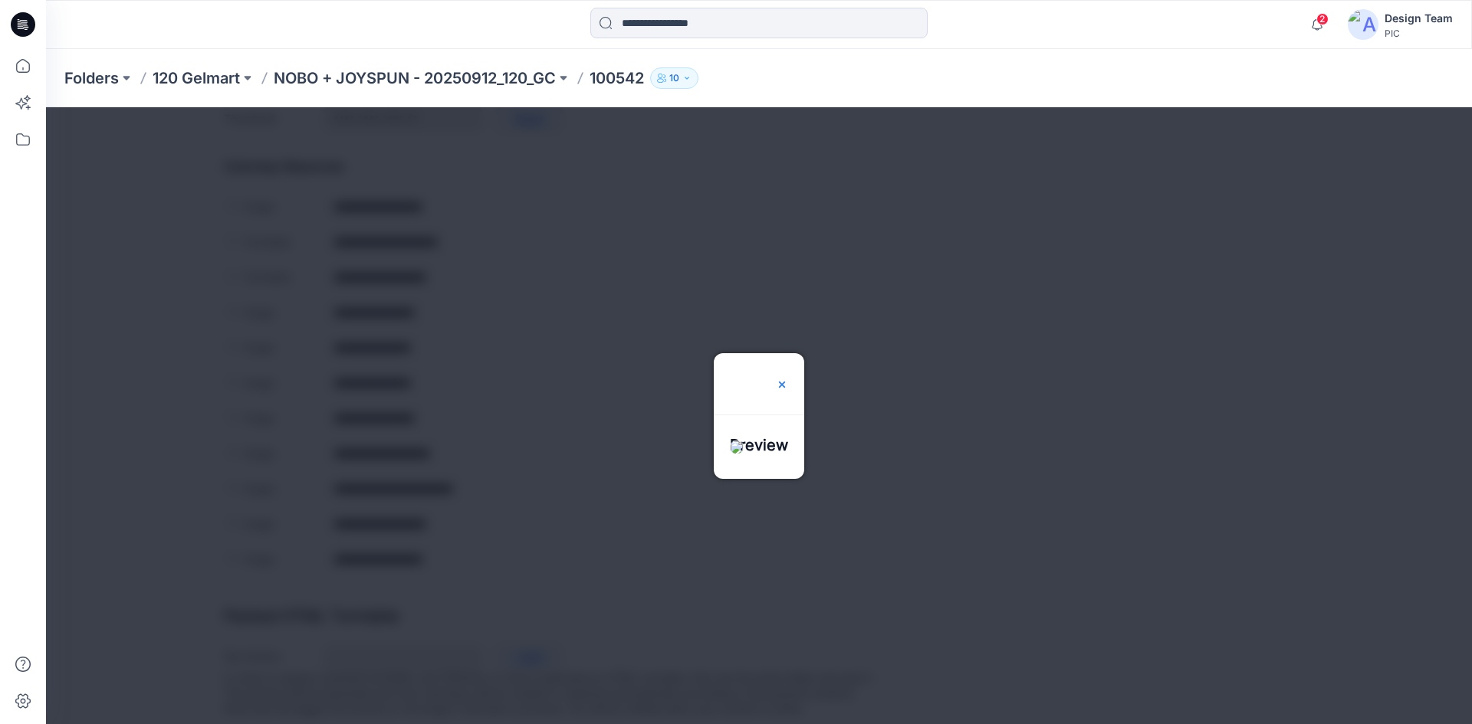
click at [788, 379] on img at bounding box center [782, 385] width 12 height 12
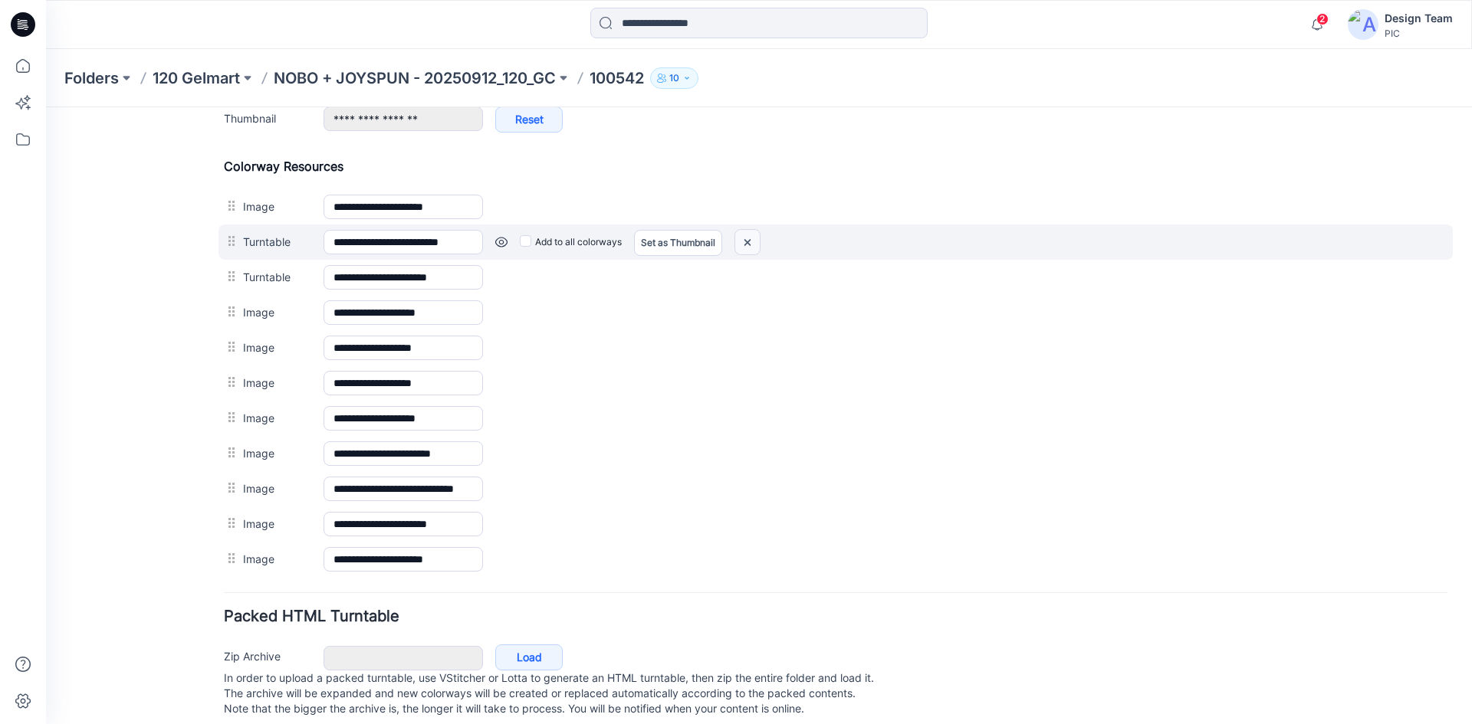
click at [746, 244] on img at bounding box center [747, 242] width 25 height 25
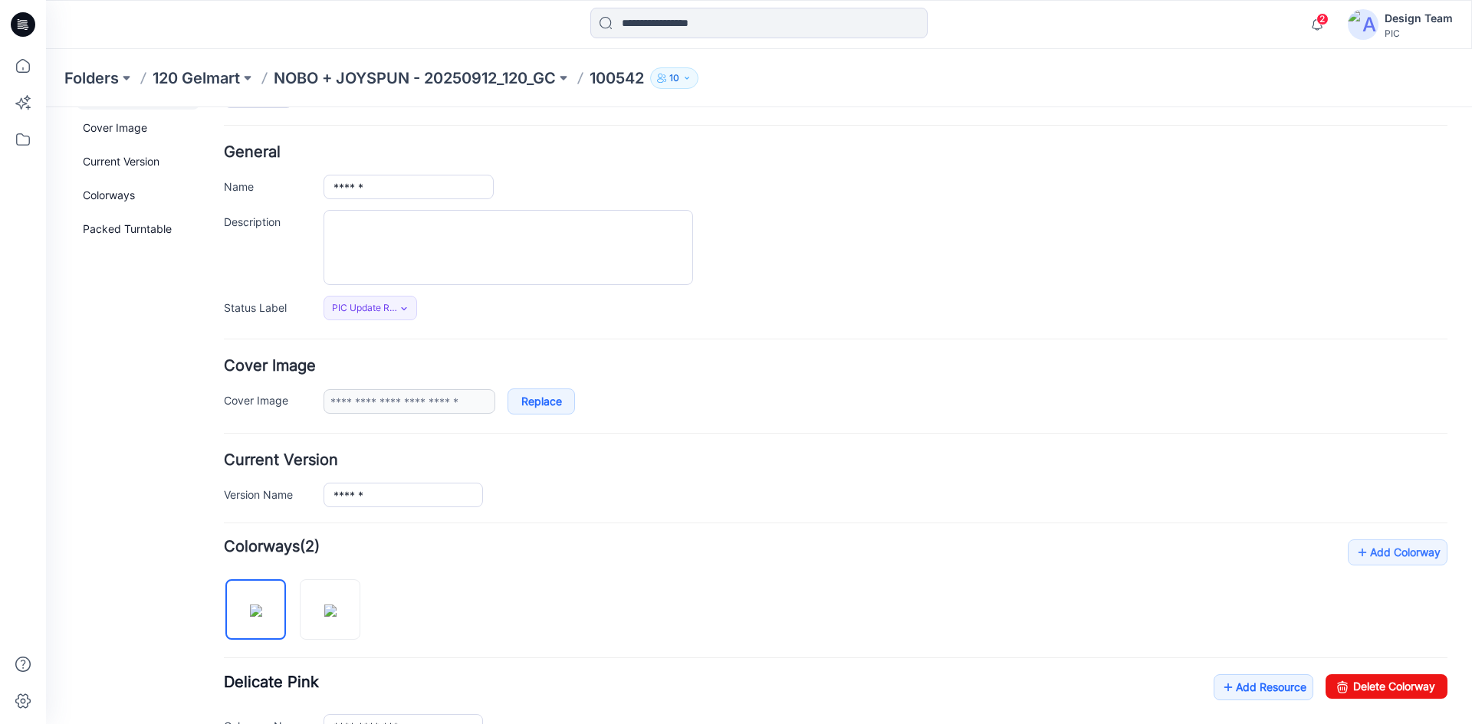
scroll to position [0, 0]
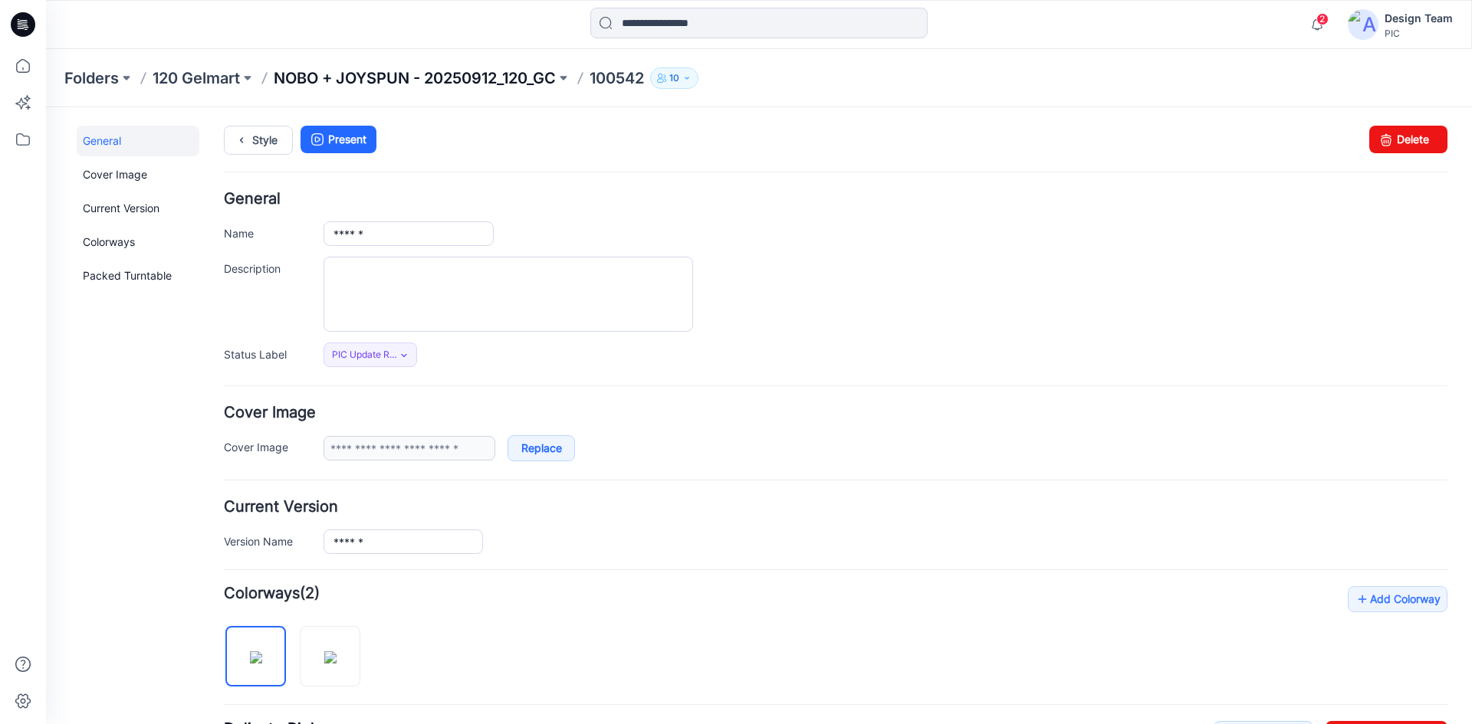
click at [456, 82] on p "NOBO + JOYSPUN - 20250912_120_GC" at bounding box center [415, 77] width 282 height 21
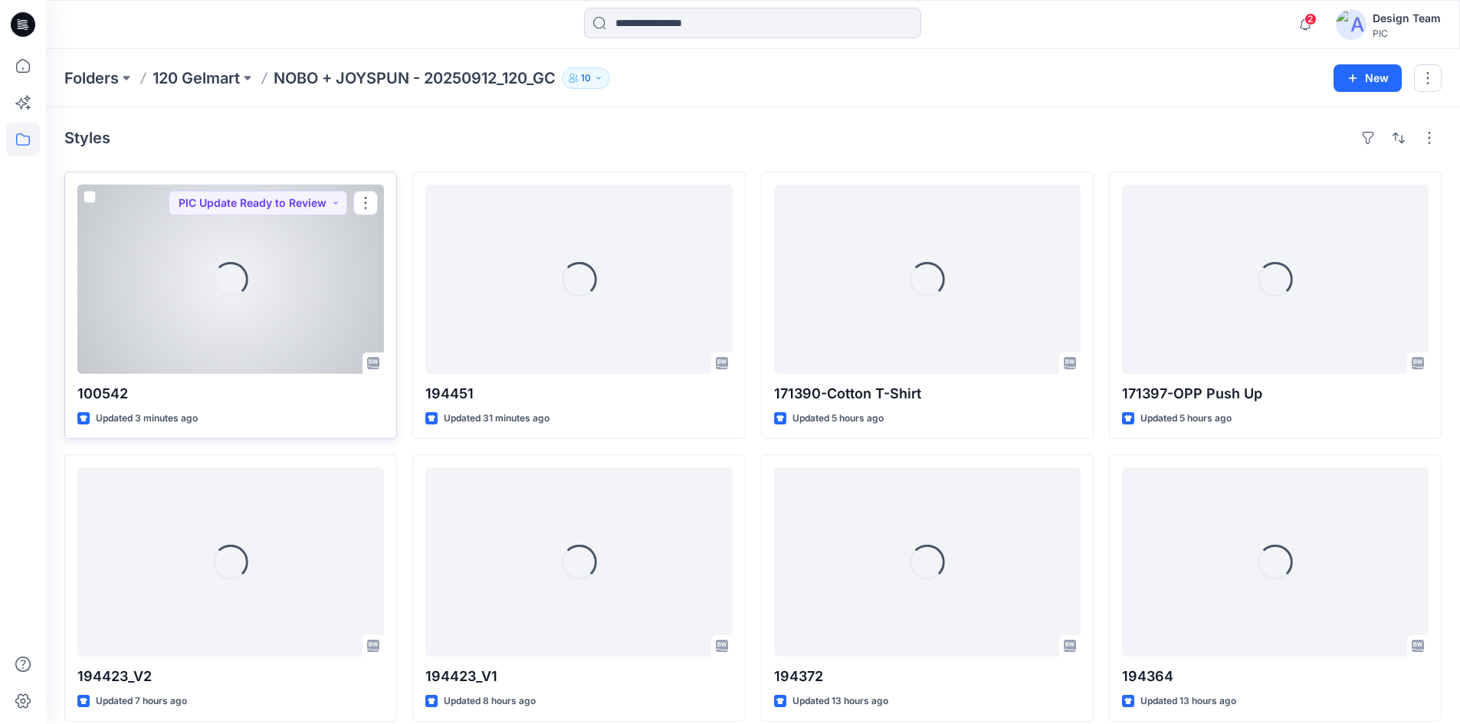
click at [197, 345] on div "Loading..." at bounding box center [230, 279] width 307 height 189
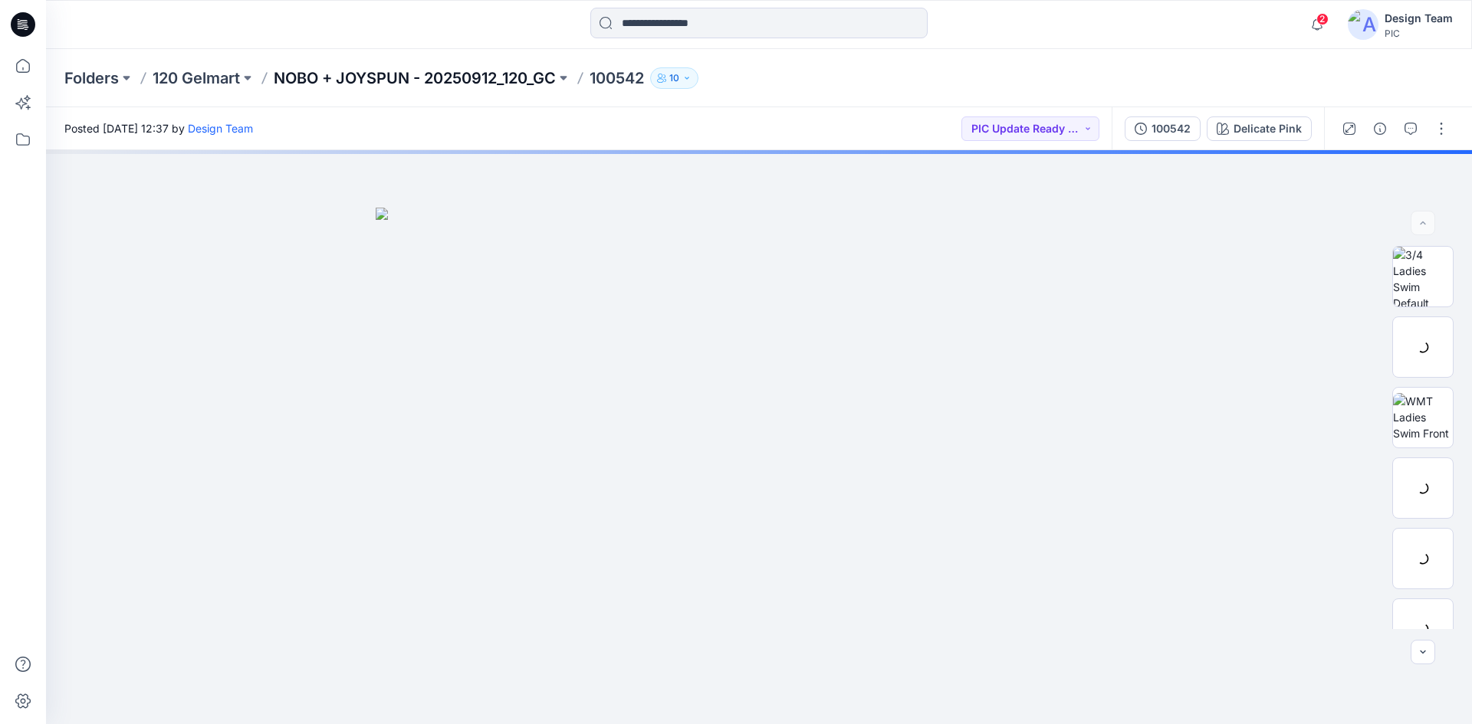
click at [448, 82] on p "NOBO + JOYSPUN - 20250912_120_GC" at bounding box center [415, 77] width 282 height 21
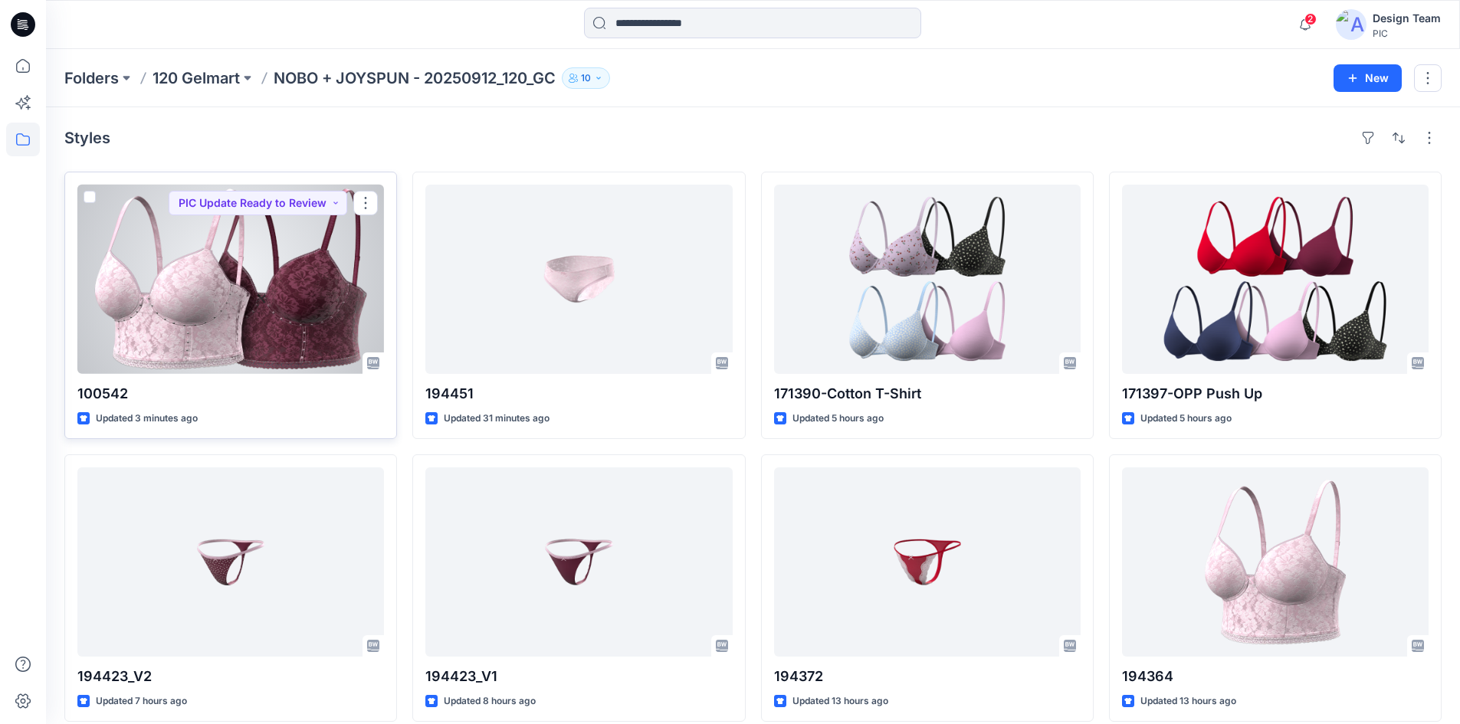
click at [251, 297] on div at bounding box center [230, 279] width 307 height 189
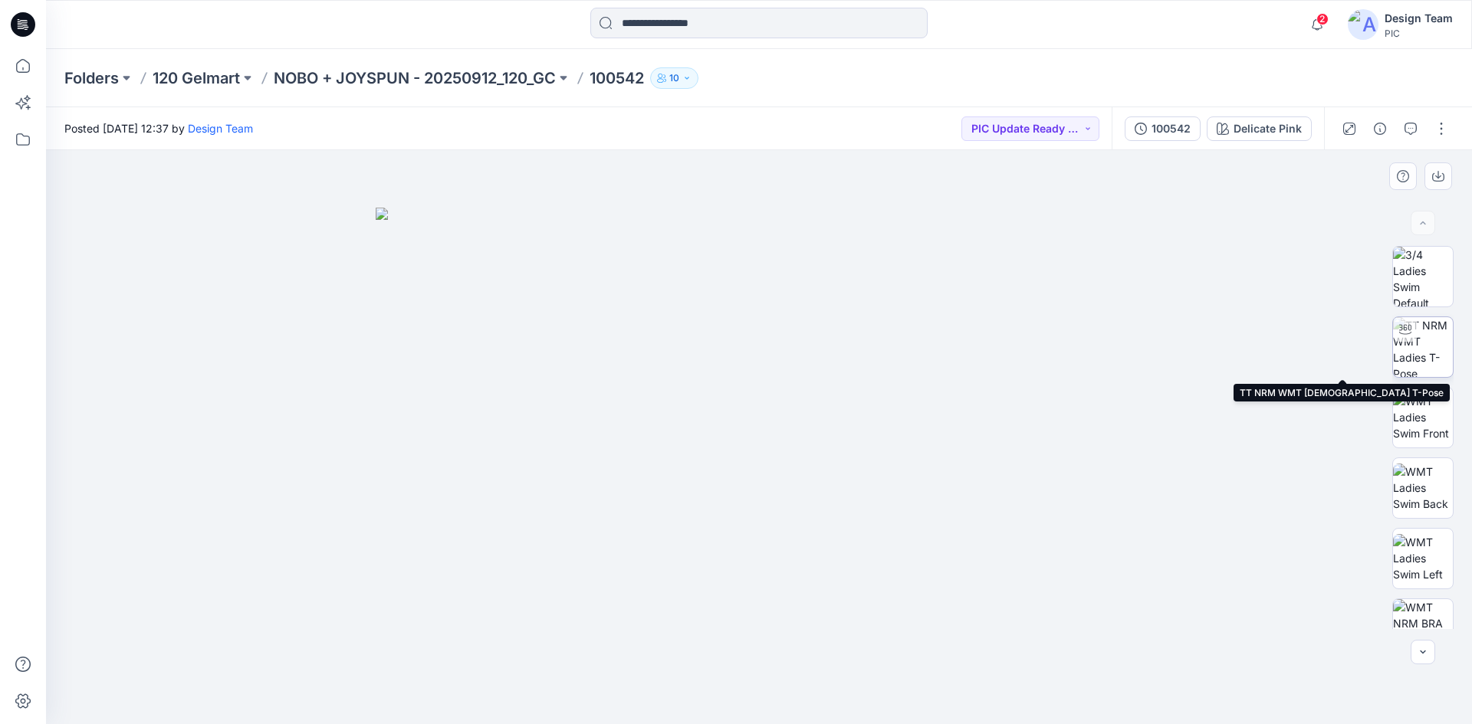
click at [1429, 346] on img at bounding box center [1423, 347] width 60 height 60
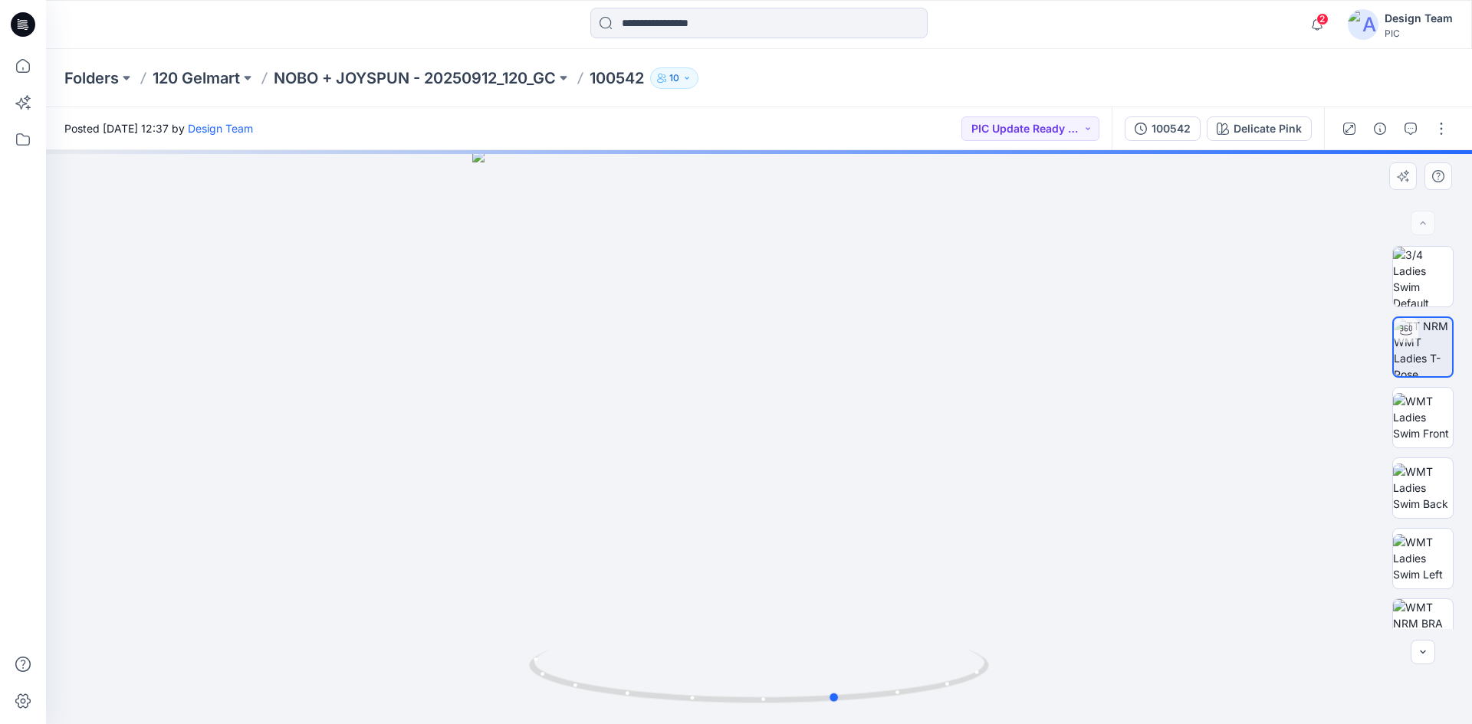
drag, startPoint x: 785, startPoint y: 711, endPoint x: 422, endPoint y: 645, distance: 369.2
click at [416, 645] on div at bounding box center [759, 437] width 1426 height 574
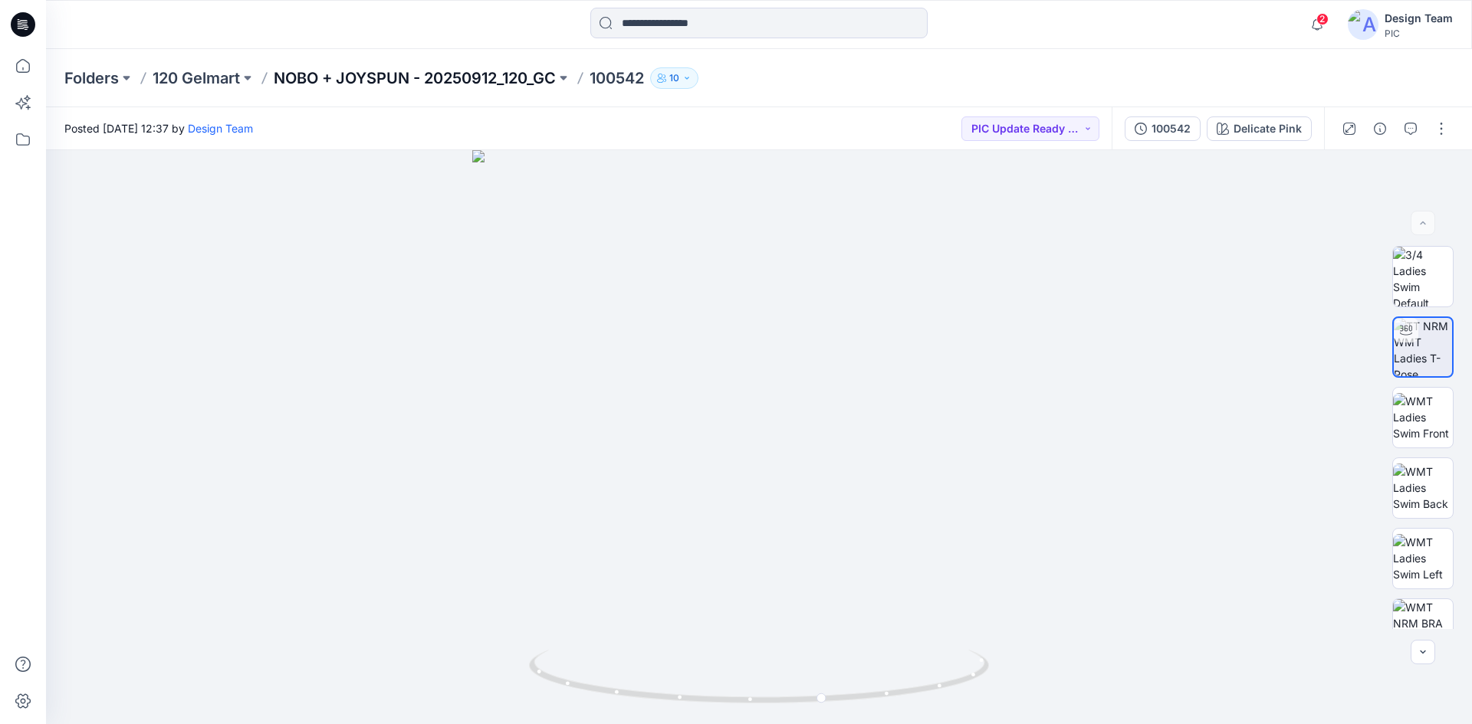
click at [418, 77] on p "NOBO + JOYSPUN - 20250912_120_GC" at bounding box center [415, 77] width 282 height 21
